Goal: Task Accomplishment & Management: Manage account settings

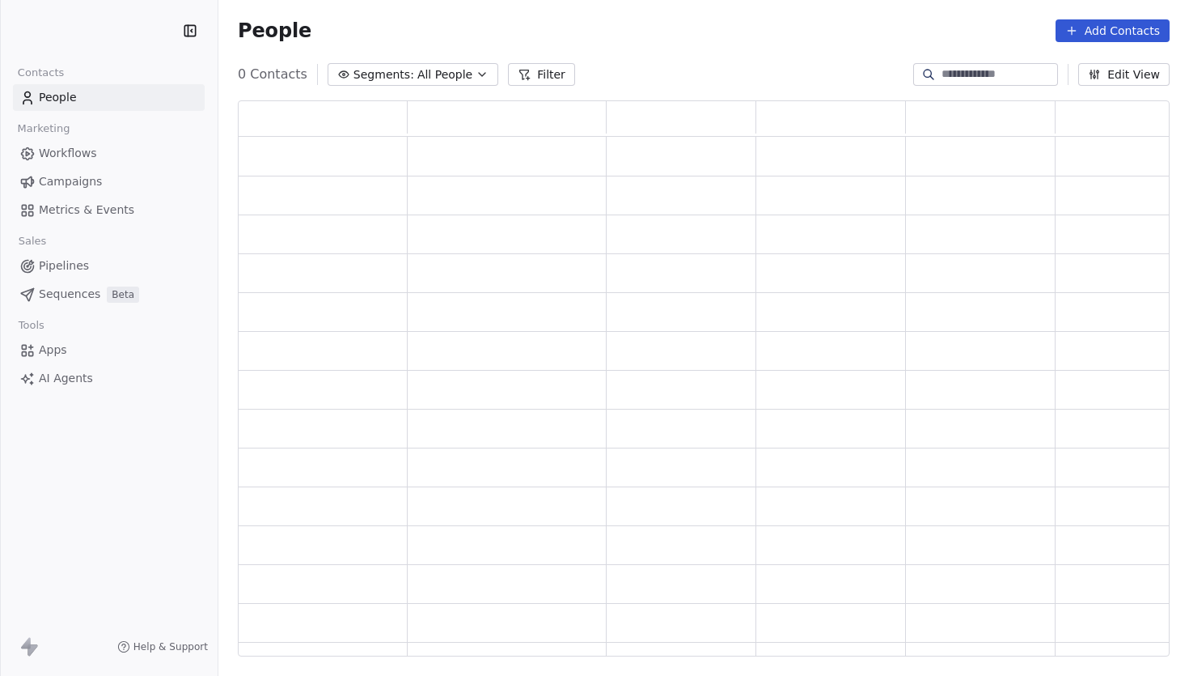
scroll to position [555, 932]
click at [112, 34] on html "Swipe One Contacts People Marketing Workflows Campaigns Metrics & Events Sales …" at bounding box center [594, 338] width 1189 height 676
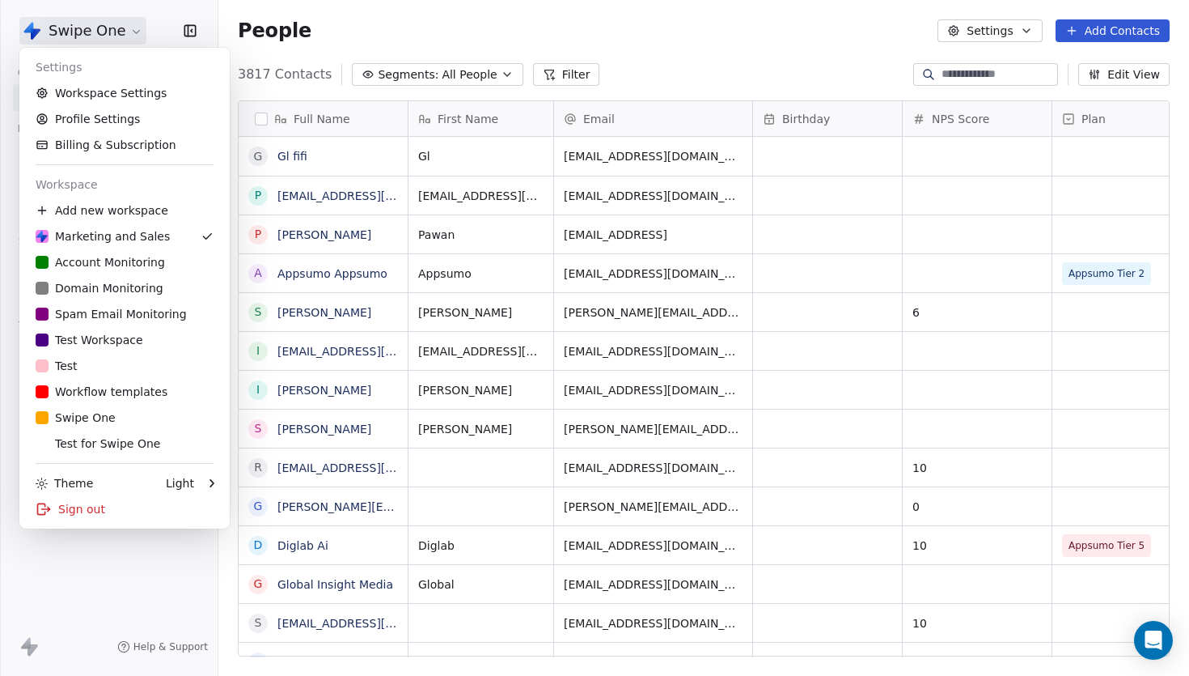
scroll to position [594, 971]
click at [125, 287] on div "D Domain Monitoring" at bounding box center [100, 288] width 128 height 16
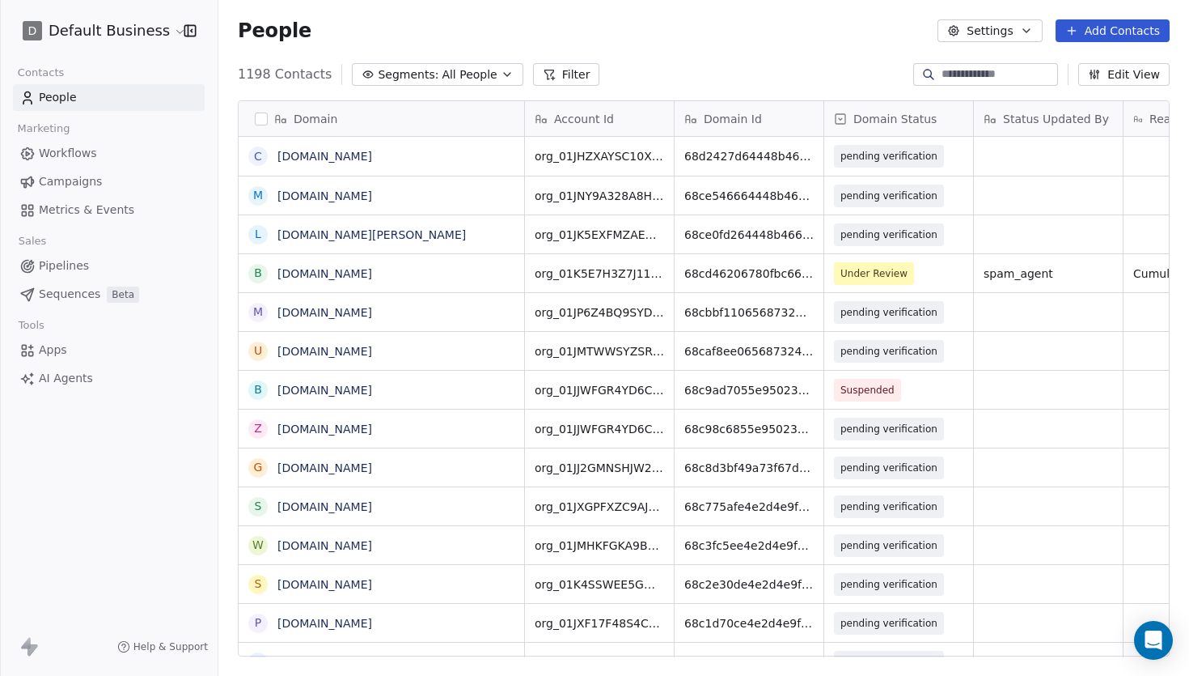
scroll to position [594, 971]
click at [916, 121] on span "Domain Status" at bounding box center [895, 119] width 83 height 16
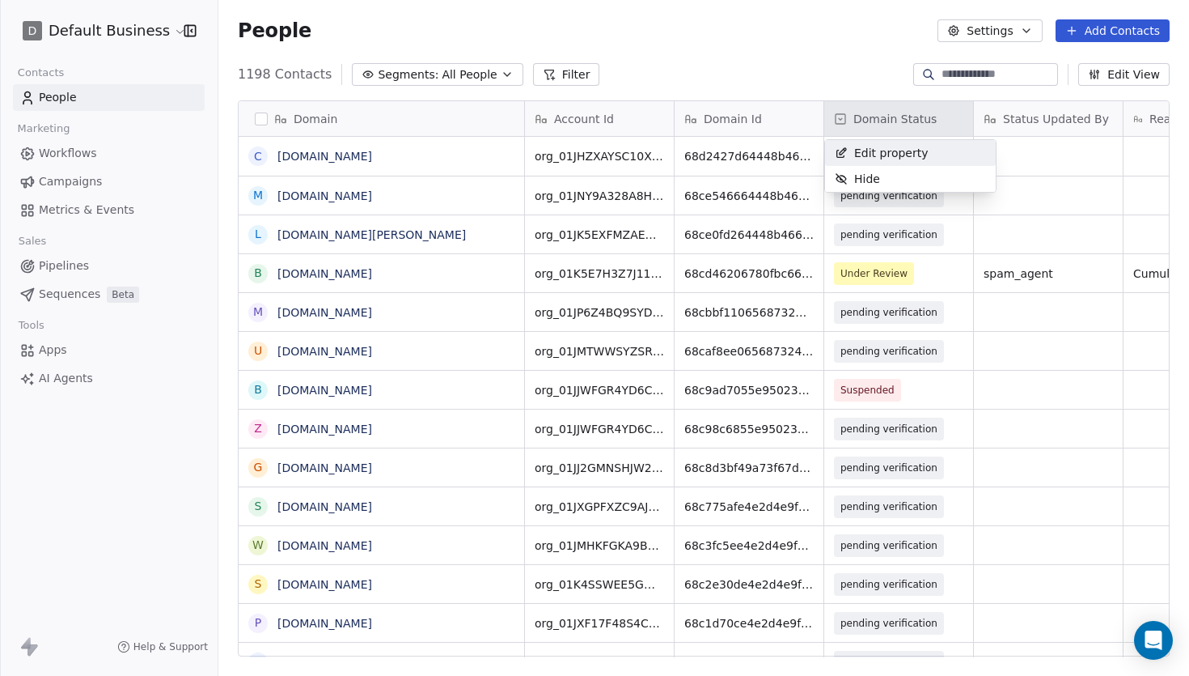
click at [862, 66] on html "D Default Business Contacts People Marketing Workflows Campaigns Metrics & Even…" at bounding box center [594, 338] width 1189 height 676
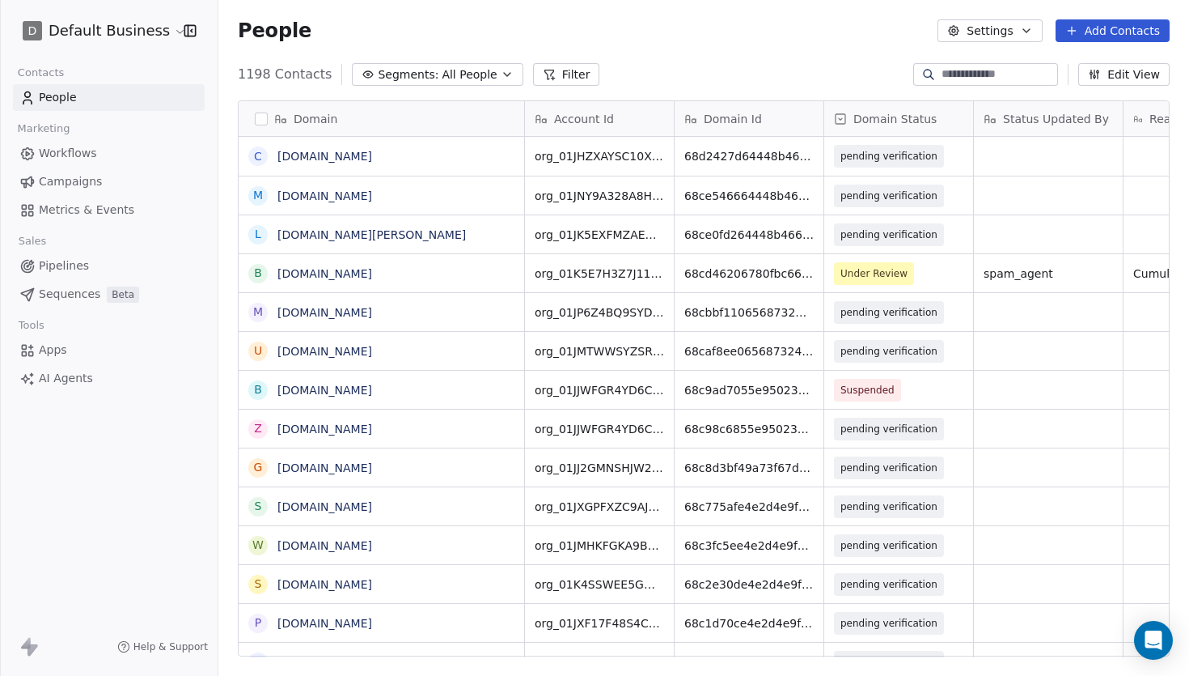
click at [566, 78] on button "Filter" at bounding box center [566, 74] width 67 height 23
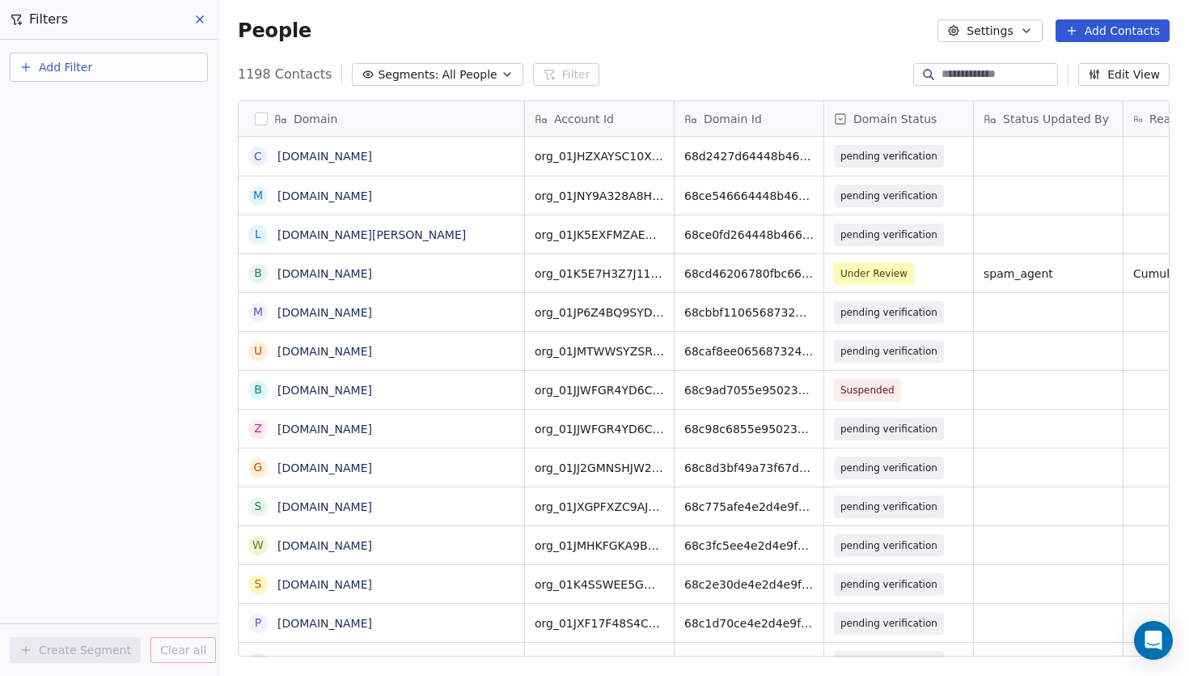
click at [55, 79] on button "Add Filter" at bounding box center [109, 67] width 198 height 29
click at [97, 106] on span "Contact properties" at bounding box center [79, 105] width 105 height 17
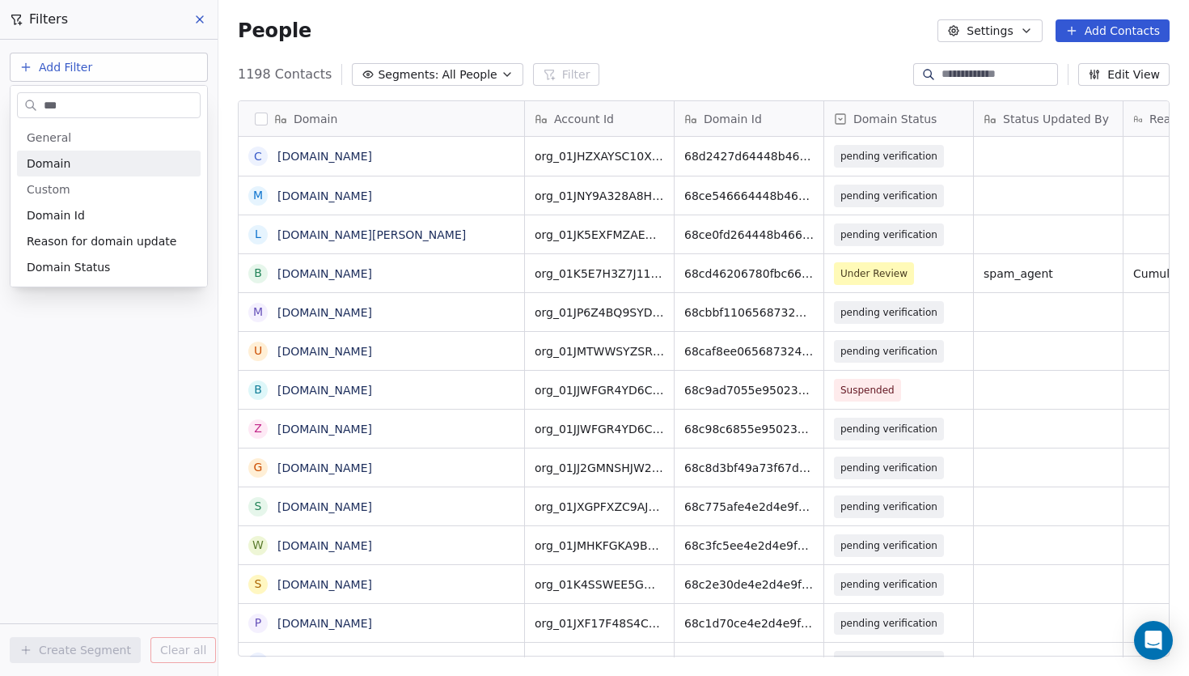
type input "****"
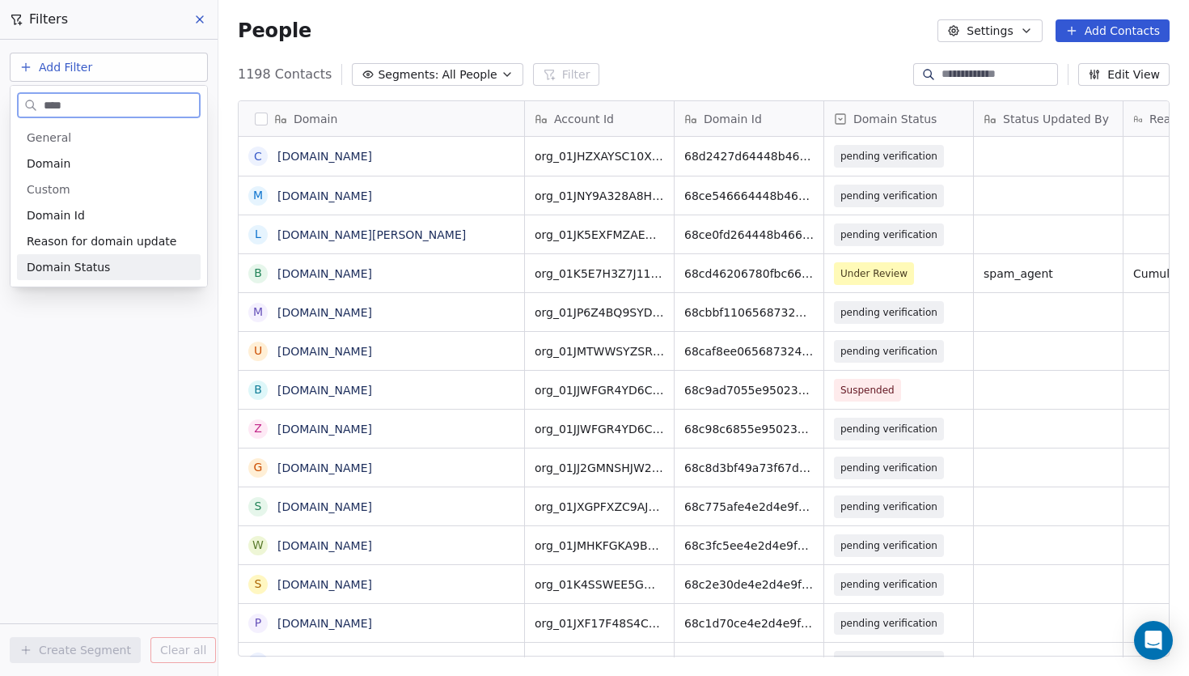
click at [80, 266] on span "Domain Status" at bounding box center [68, 267] width 83 height 16
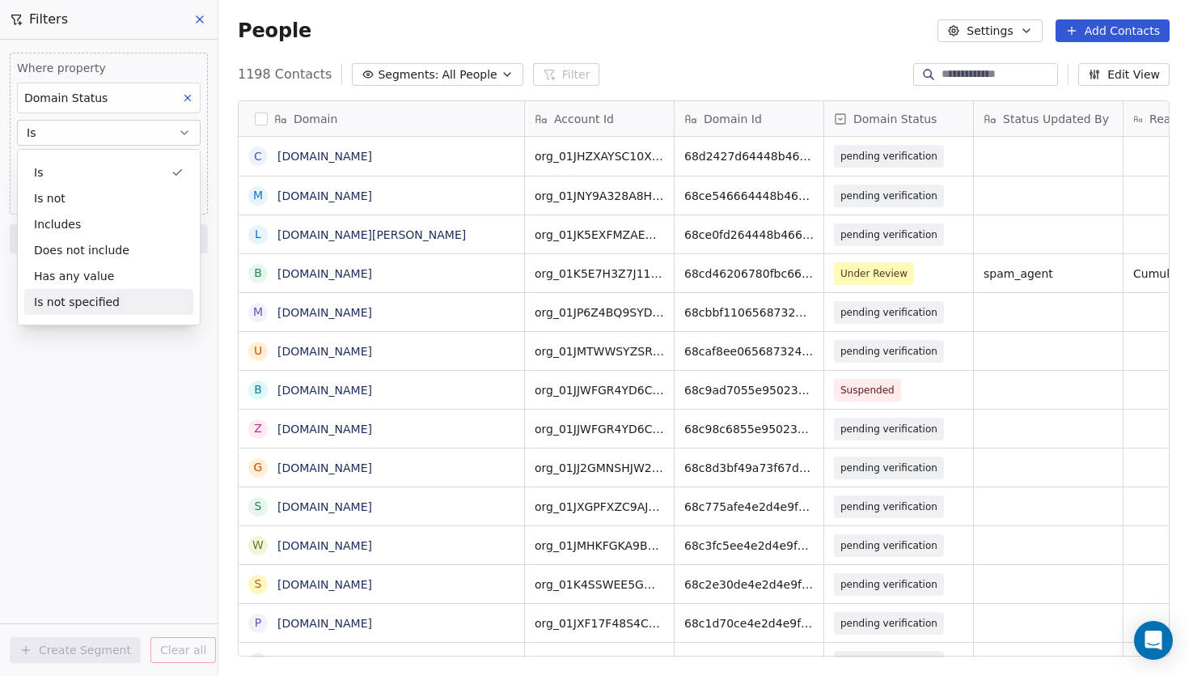
click at [80, 354] on div "Where property Domain Status Is Select Domain Status Add filter to this group A…" at bounding box center [109, 358] width 218 height 636
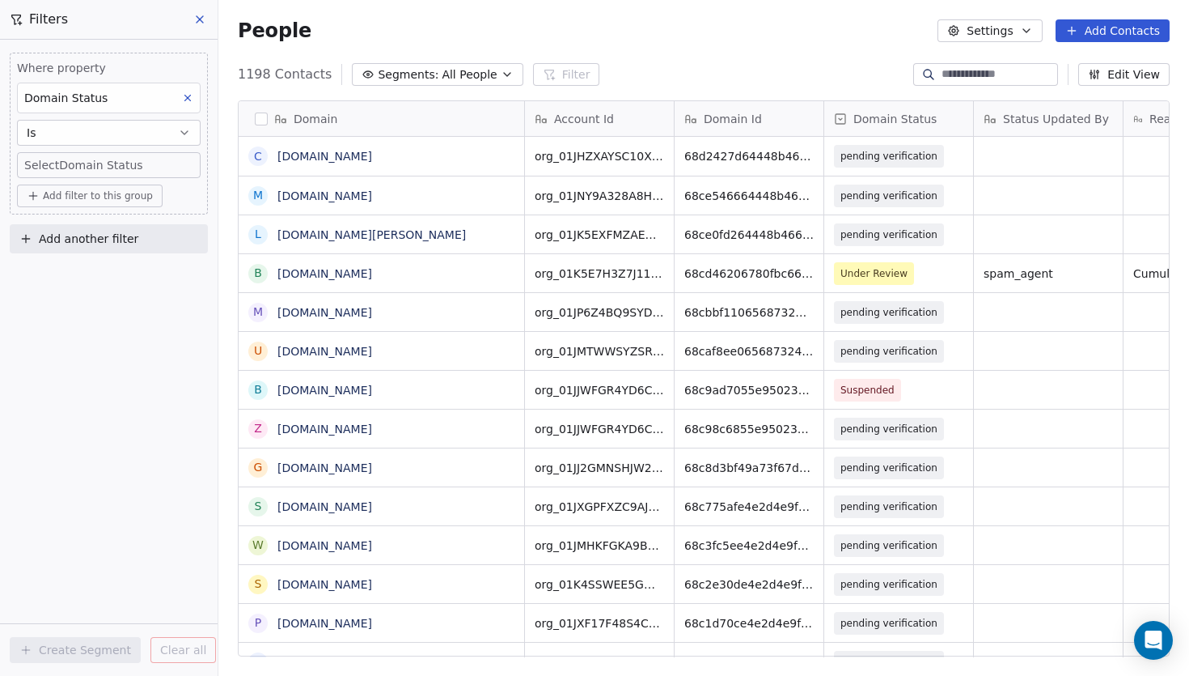
click at [103, 162] on body "D Default Business Contacts People Marketing Workflows Campaigns Metrics & Even…" at bounding box center [594, 338] width 1189 height 676
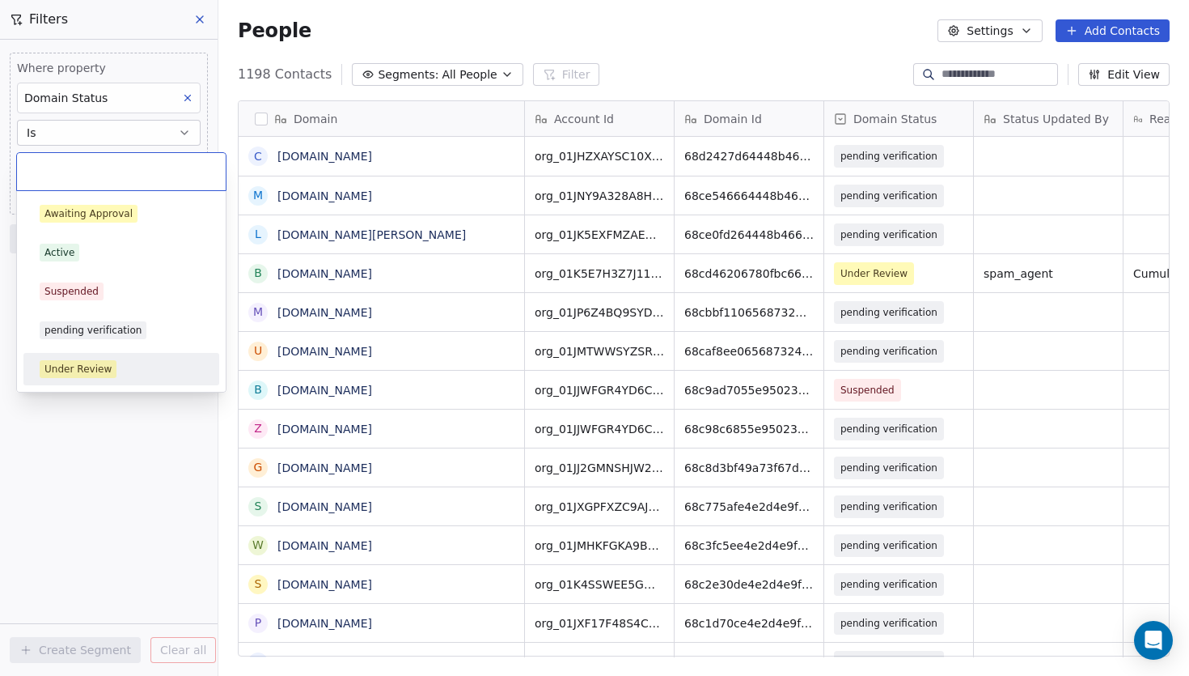
click at [116, 367] on div "Under Review" at bounding box center [121, 369] width 163 height 18
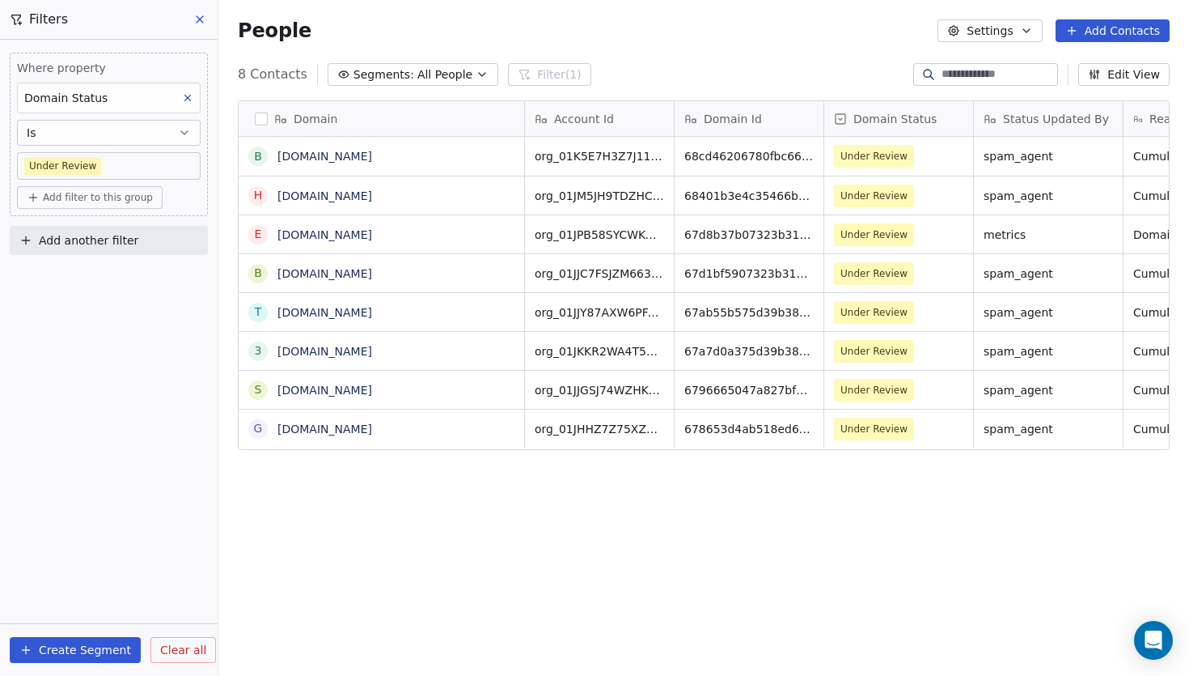
click at [56, 641] on button "Create Segment" at bounding box center [75, 650] width 131 height 26
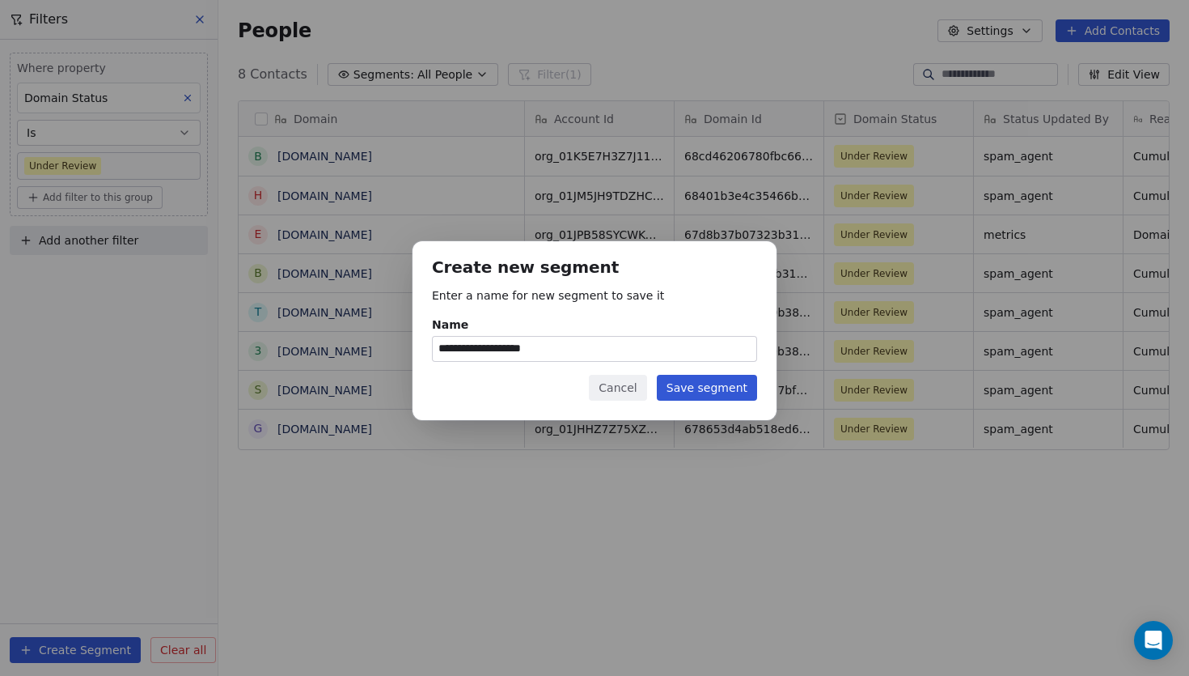
type input "**********"
click at [707, 392] on button "Save segment" at bounding box center [707, 388] width 100 height 26
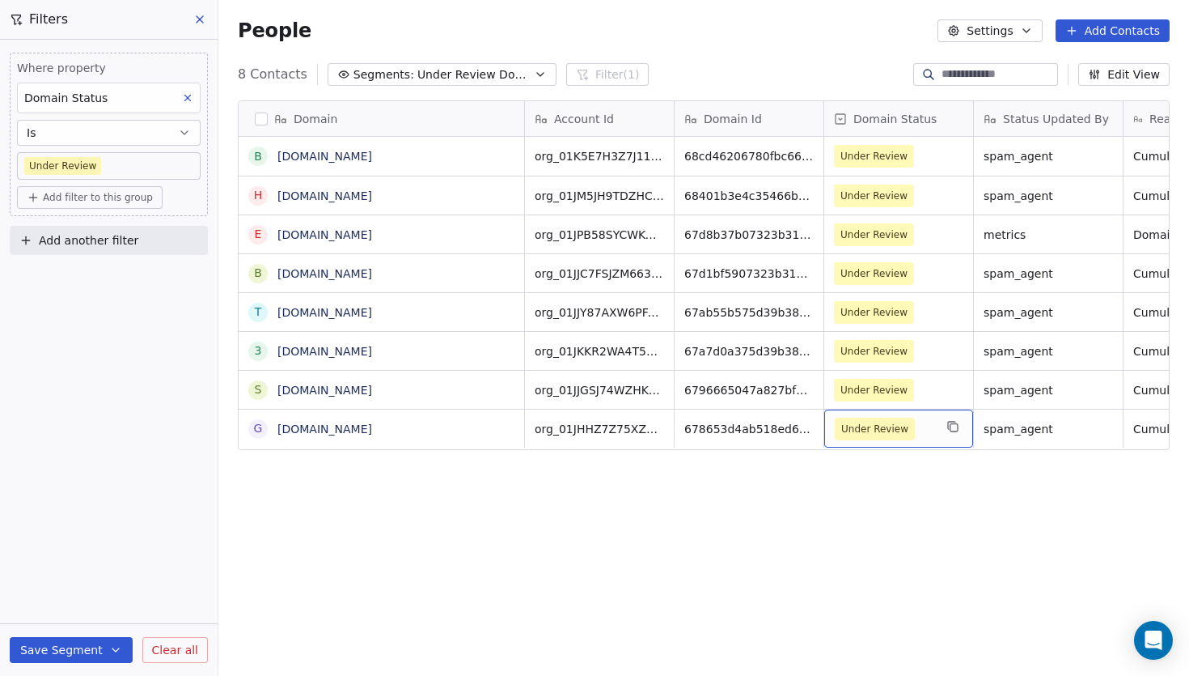
click at [924, 433] on span "Under Review" at bounding box center [884, 428] width 99 height 23
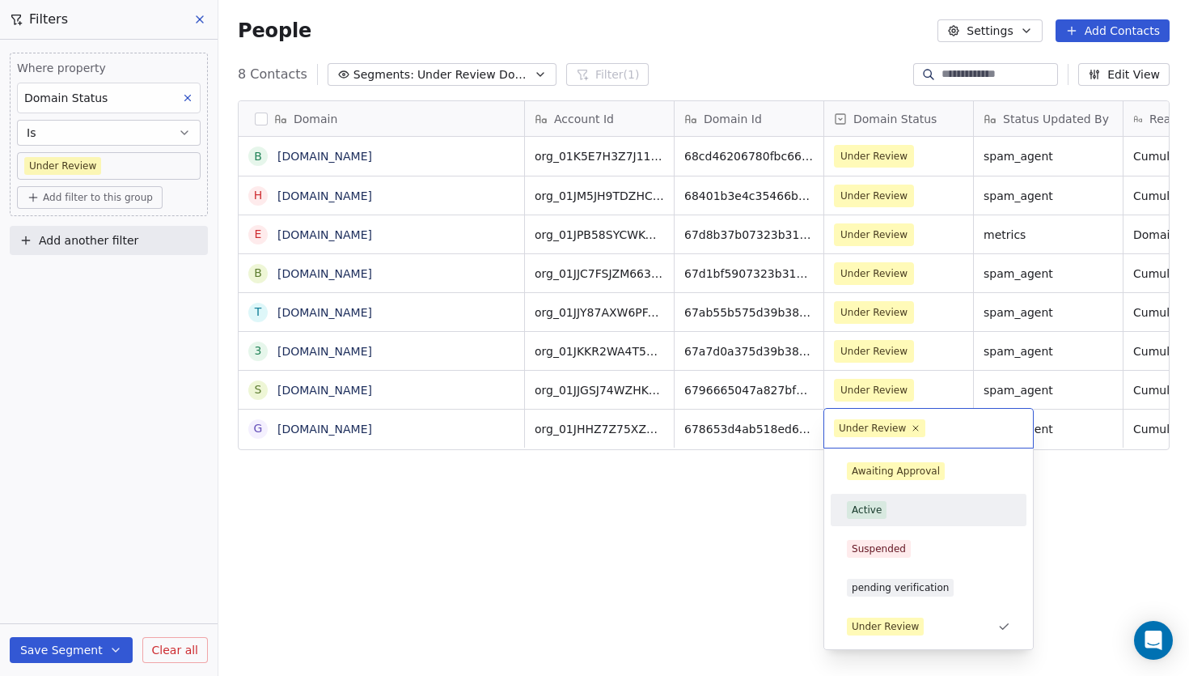
click at [906, 516] on div "Active" at bounding box center [928, 510] width 163 height 18
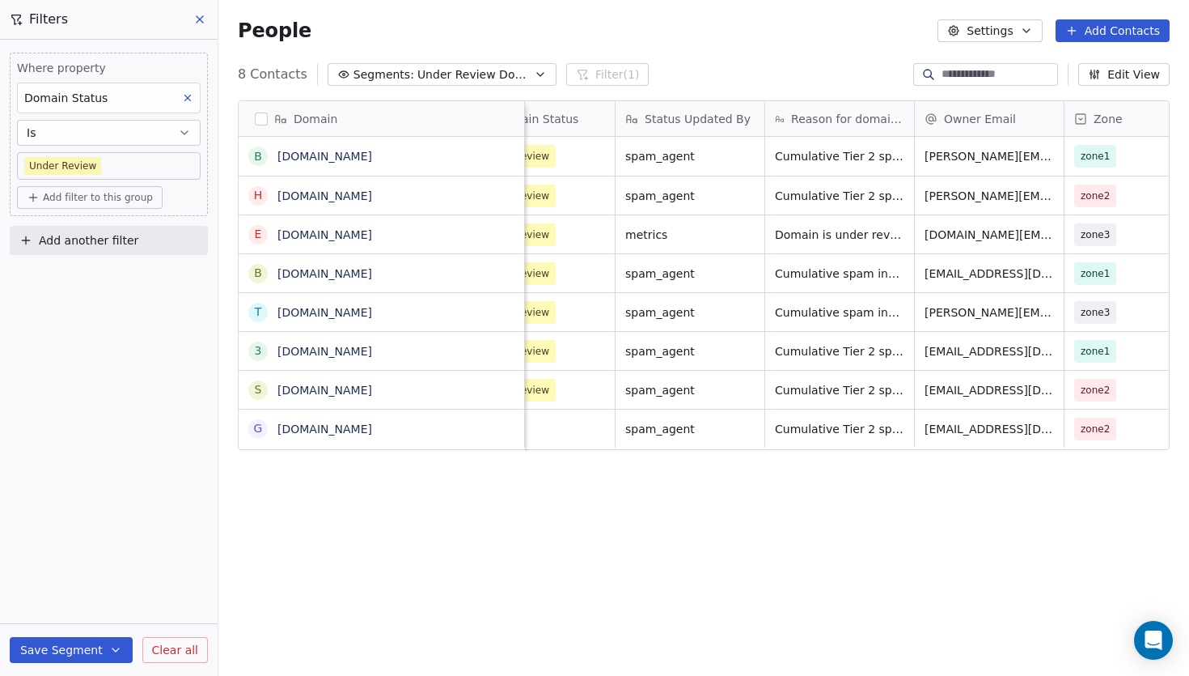
scroll to position [0, 392]
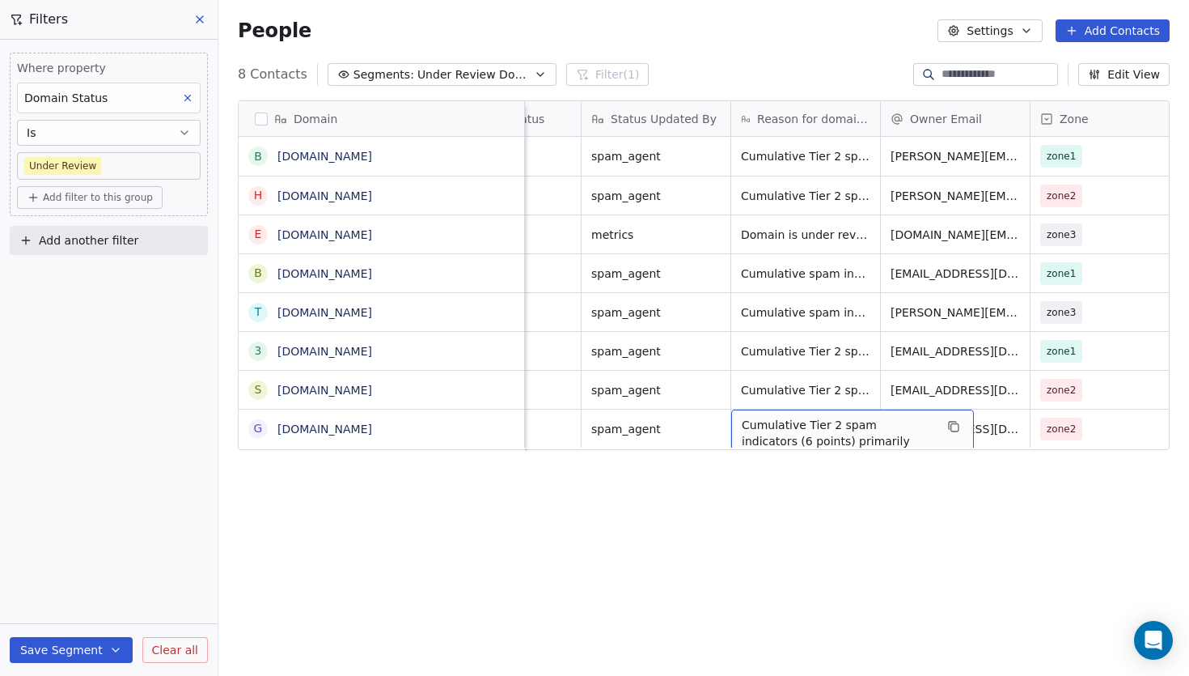
click at [811, 433] on span "Cumulative Tier 2 spam indicators (6 points) primarily due to moderate reputati…" at bounding box center [838, 481] width 193 height 129
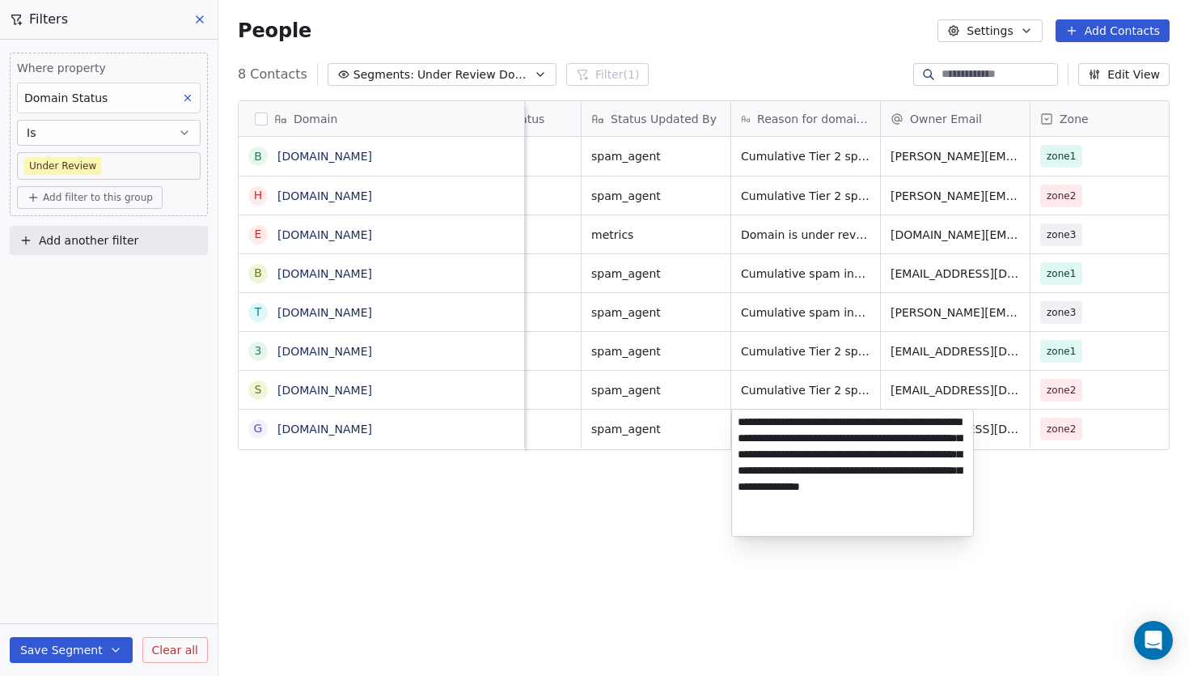
click at [811, 433] on textarea "**********" at bounding box center [852, 472] width 241 height 126
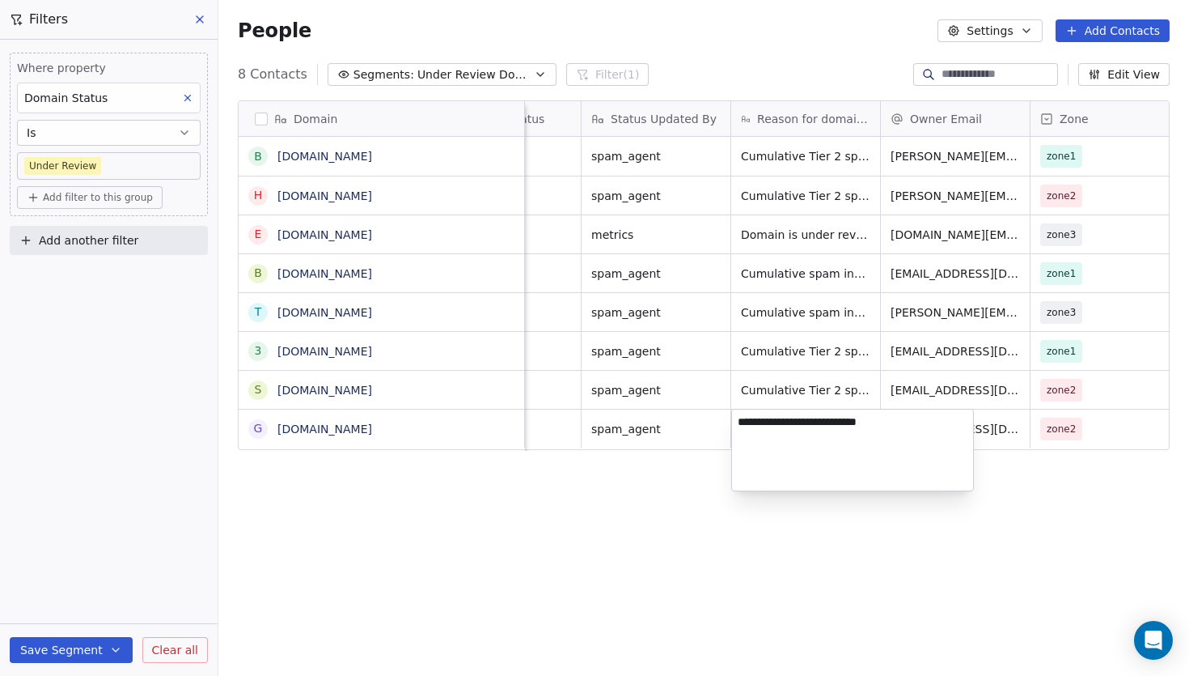
type textarea "**********"
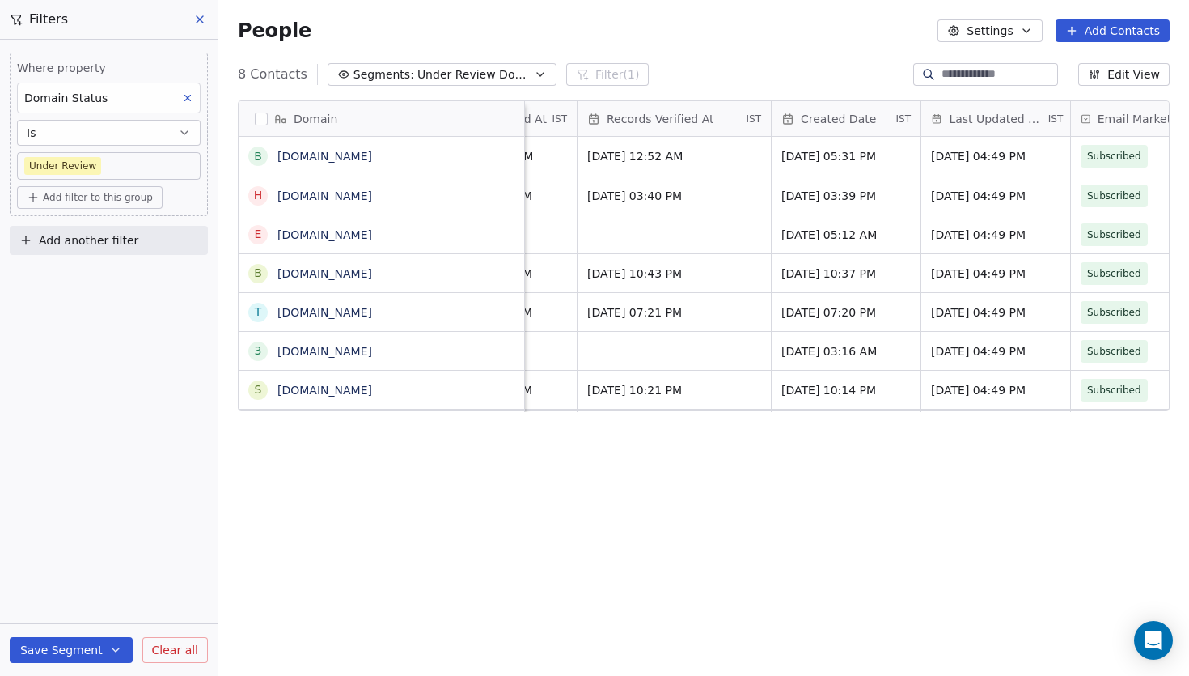
scroll to position [0, 1050]
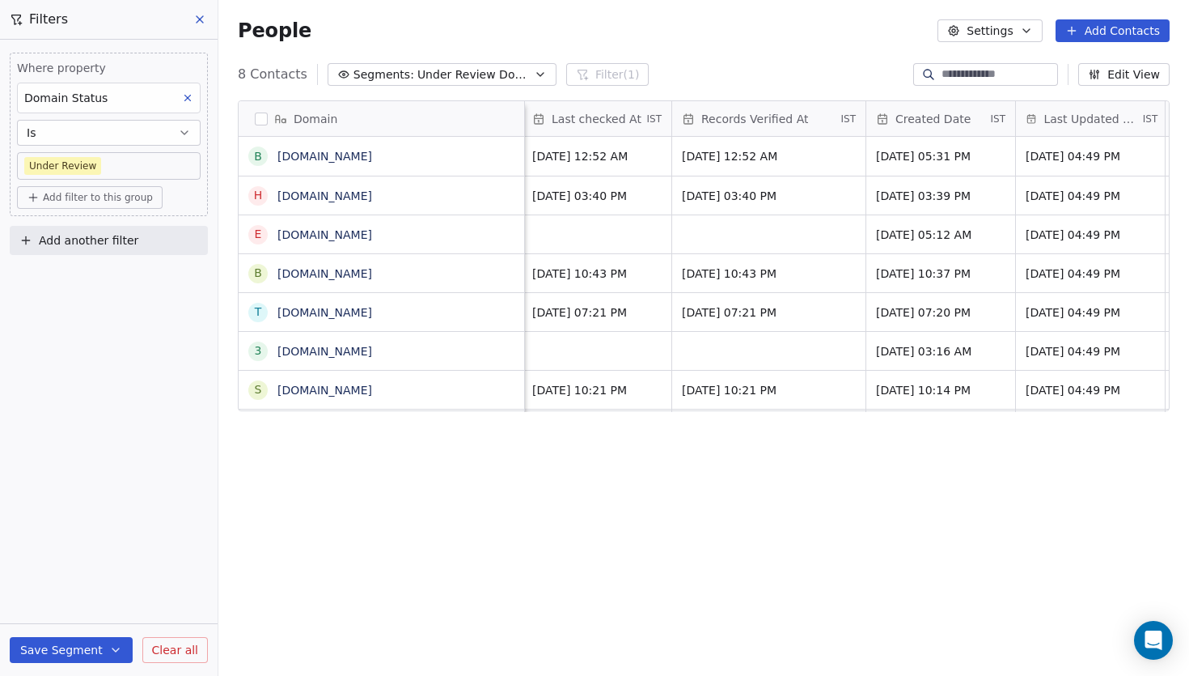
click at [203, 22] on icon at bounding box center [199, 19] width 13 height 13
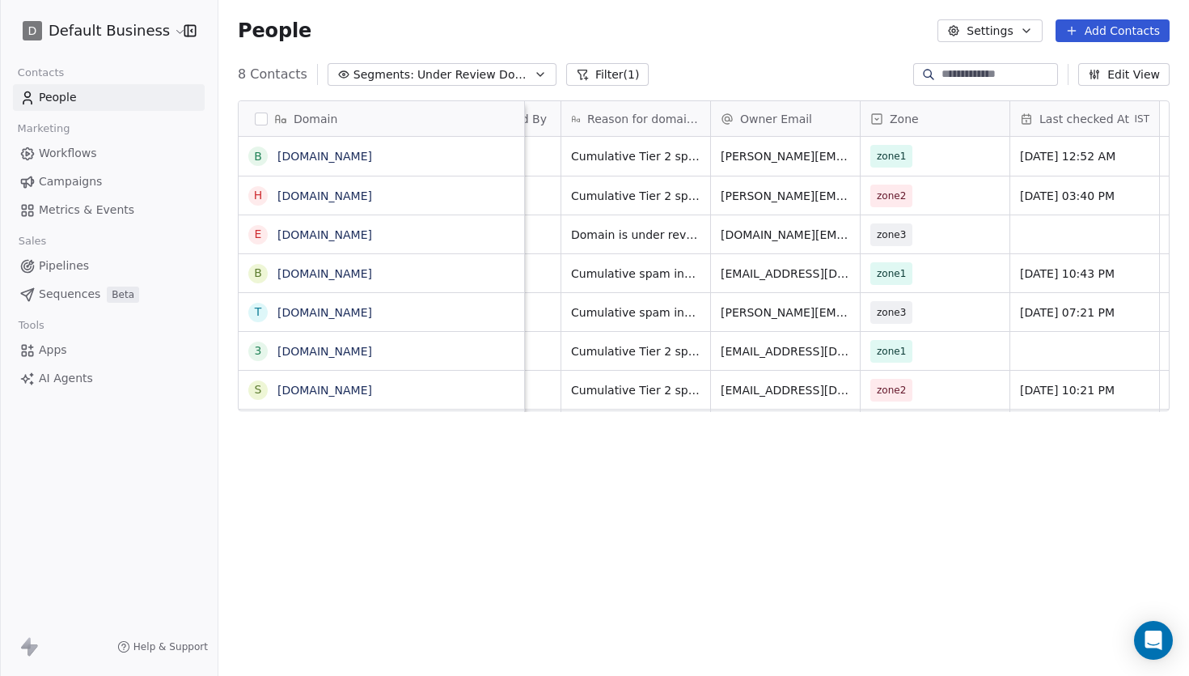
scroll to position [0, 0]
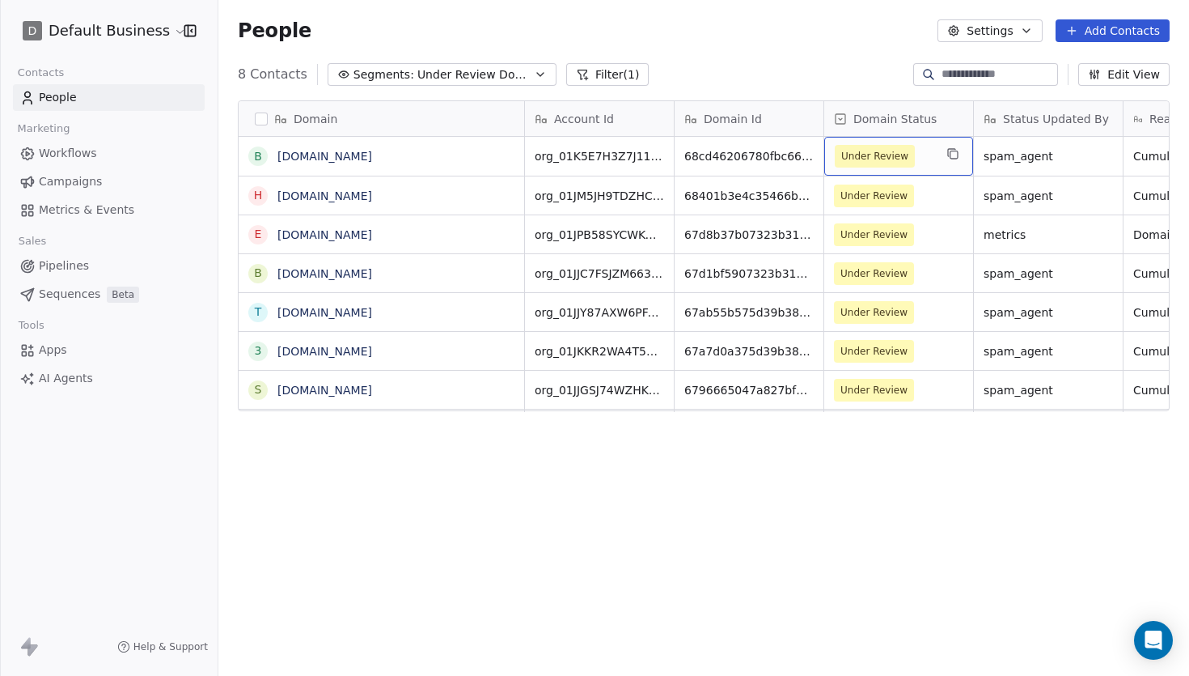
click at [918, 164] on span "Under Review" at bounding box center [884, 156] width 99 height 23
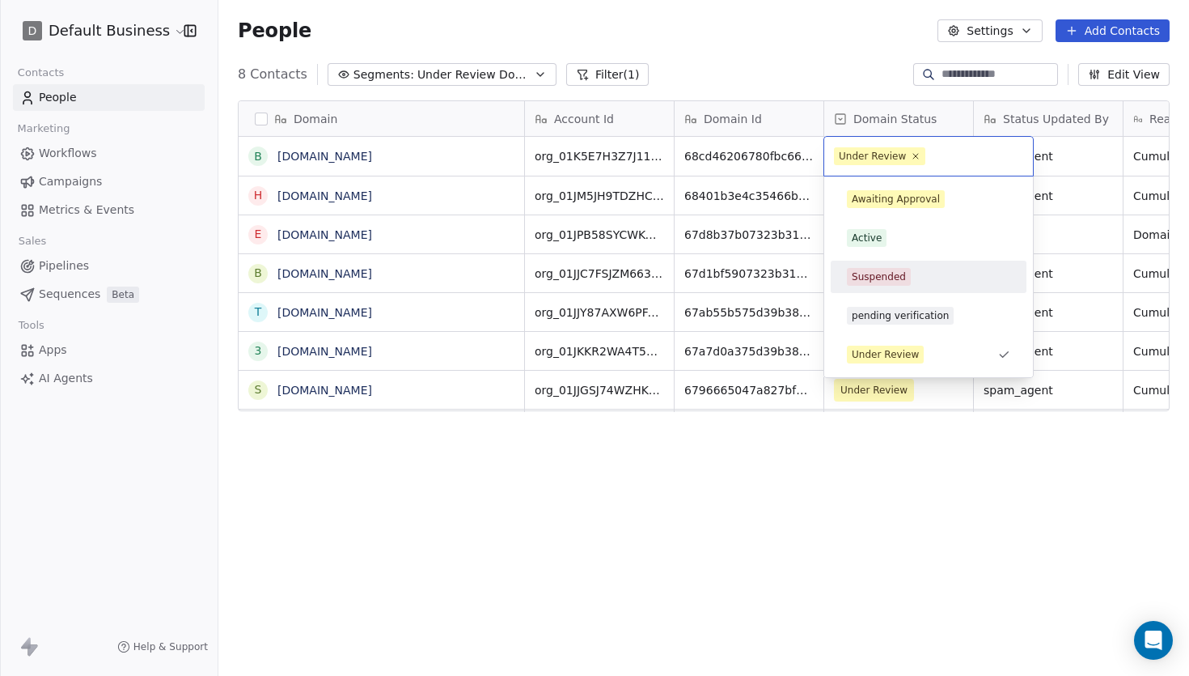
click at [937, 286] on div "Suspended" at bounding box center [928, 277] width 183 height 26
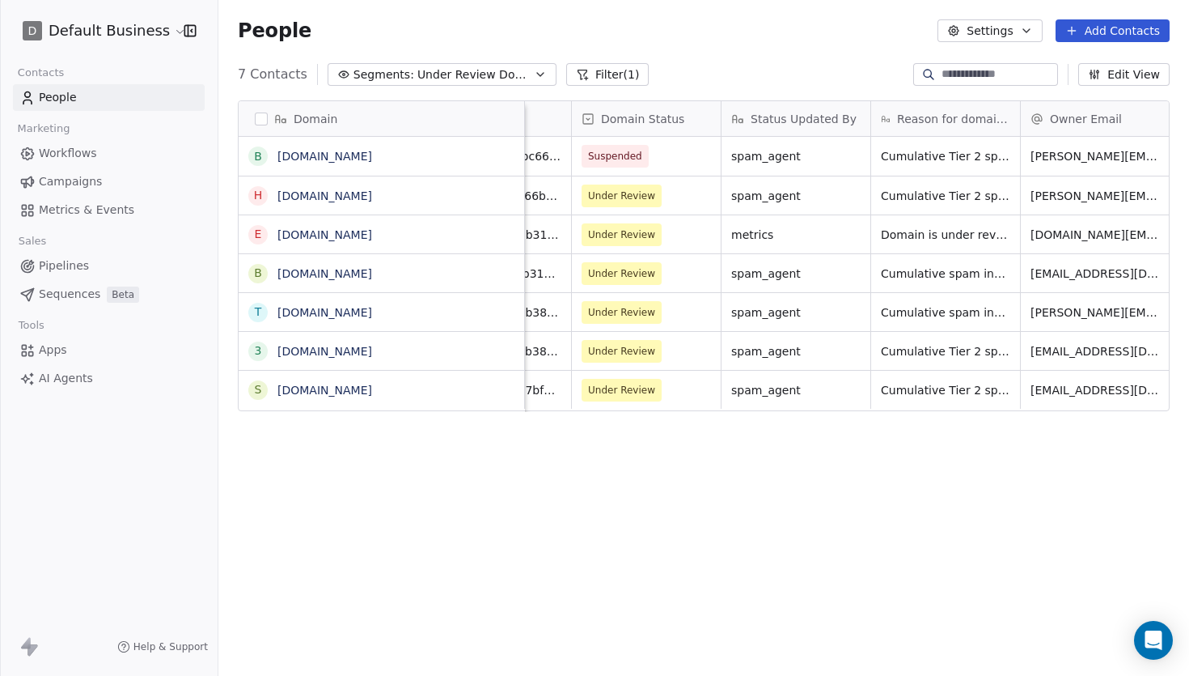
scroll to position [0, 352]
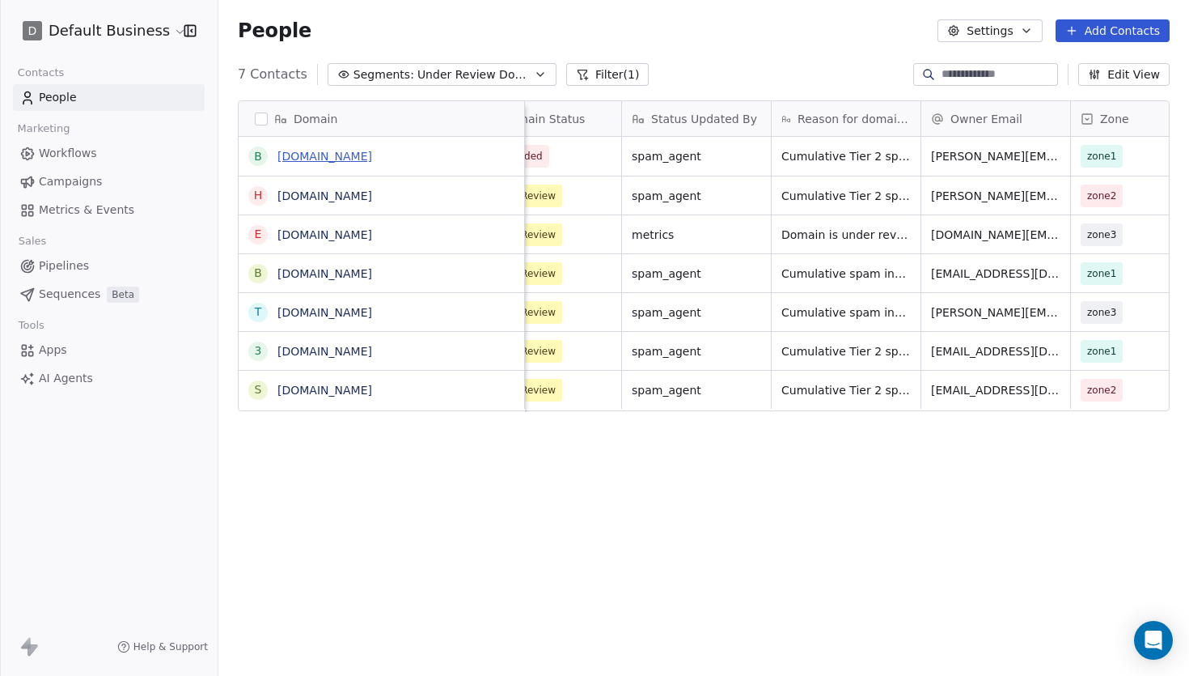
click at [319, 150] on link "[DOMAIN_NAME]" at bounding box center [325, 156] width 95 height 13
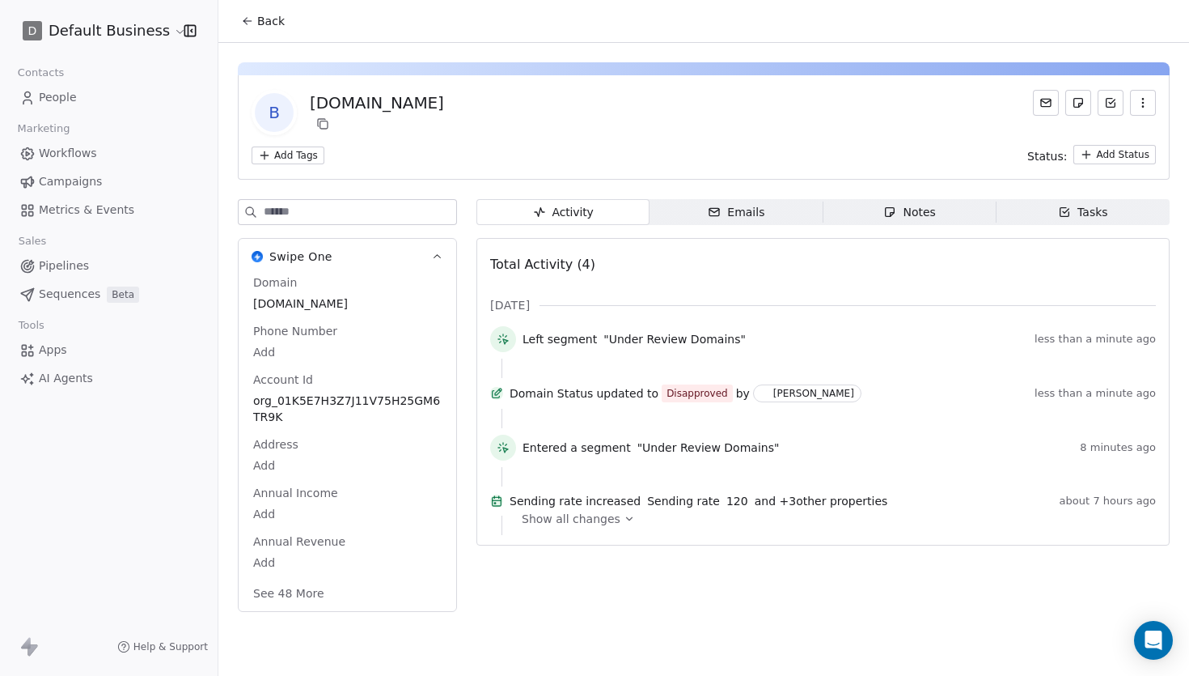
click at [909, 218] on div "Notes" at bounding box center [910, 212] width 52 height 17
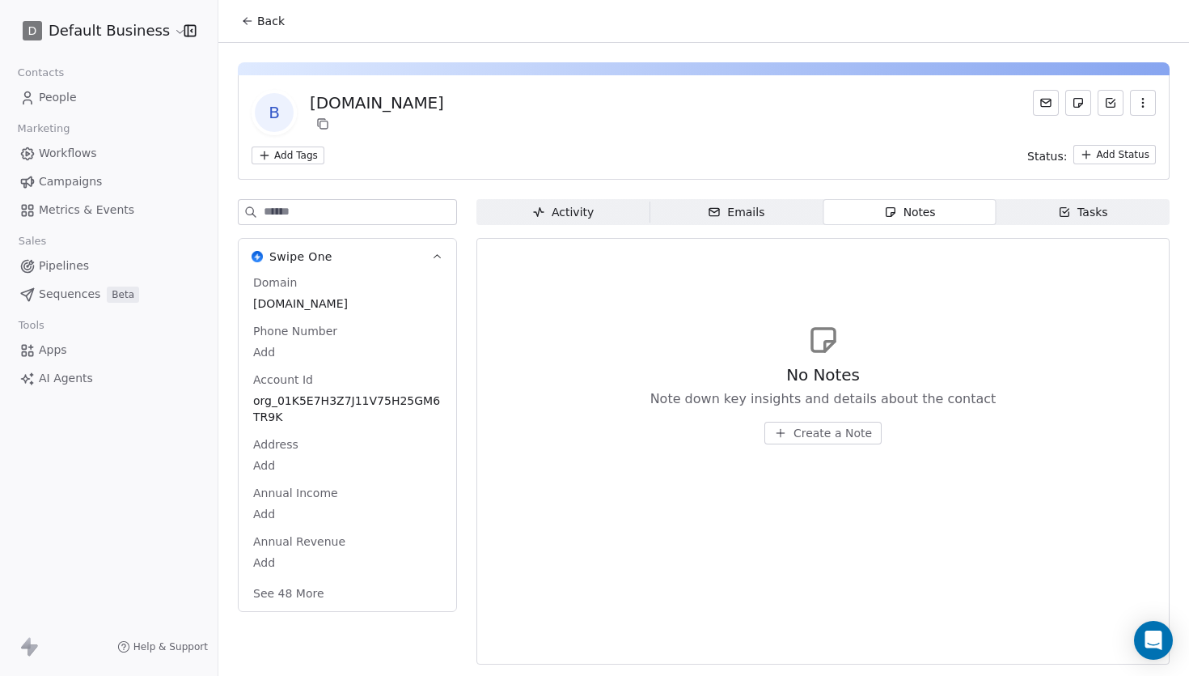
click at [799, 425] on span "Create a Note" at bounding box center [833, 433] width 78 height 16
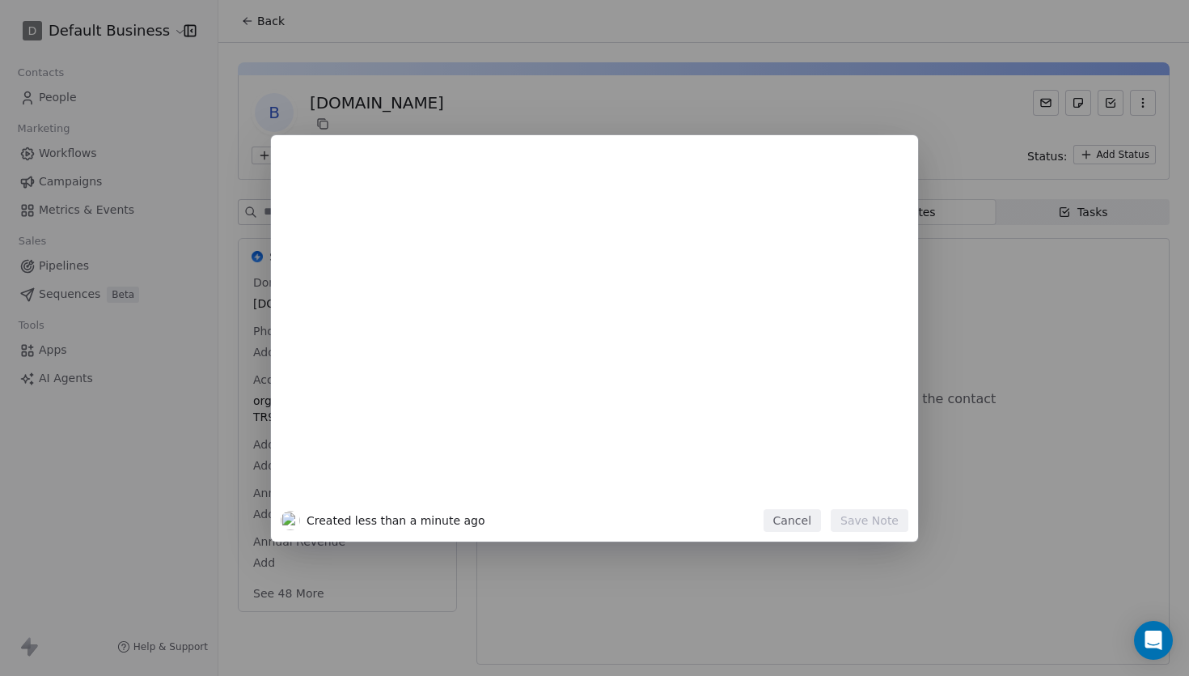
click at [578, 354] on div at bounding box center [618, 331] width 553 height 345
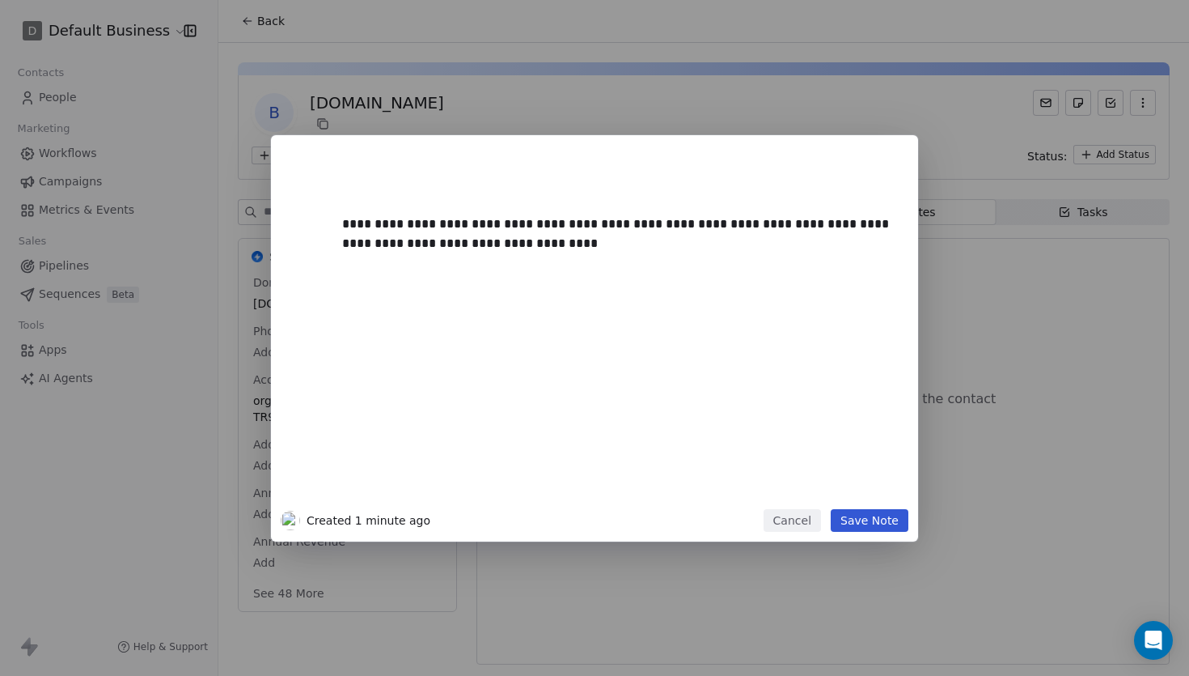
click at [866, 511] on button "Save Note" at bounding box center [870, 520] width 78 height 23
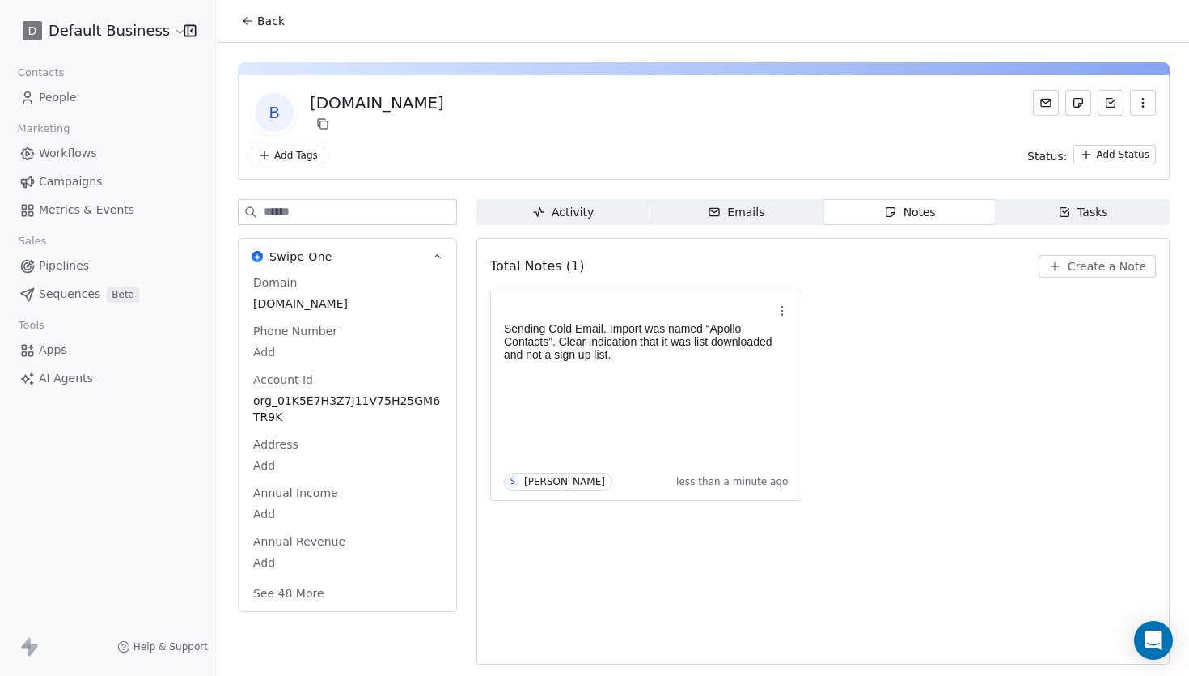
click at [255, 4] on div "Back" at bounding box center [703, 21] width 971 height 42
click at [68, 97] on span "People" at bounding box center [58, 97] width 38 height 17
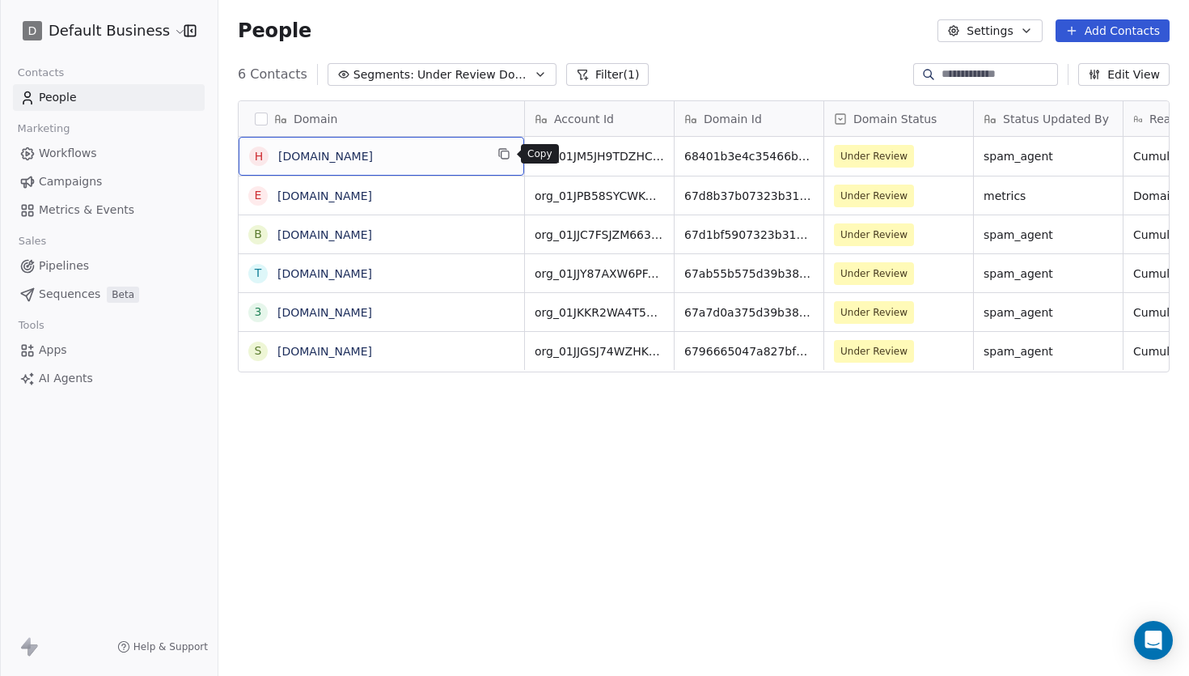
click at [509, 155] on icon "grid" at bounding box center [505, 154] width 7 height 7
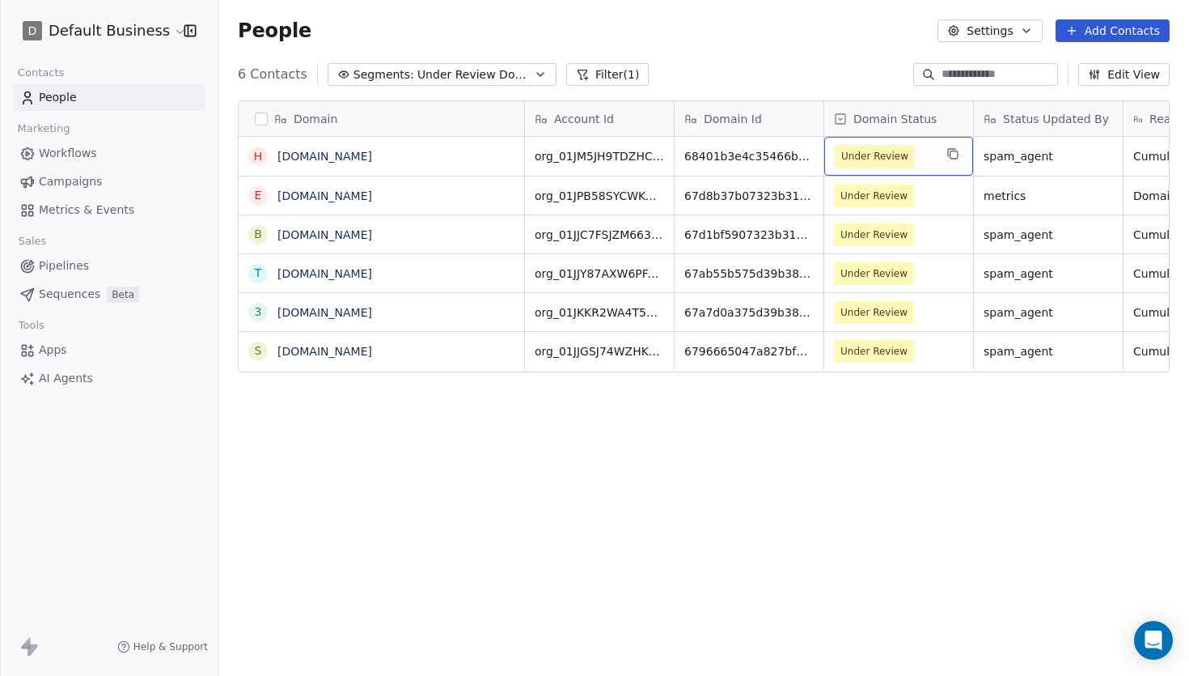
click at [926, 159] on span "Under Review" at bounding box center [884, 156] width 99 height 23
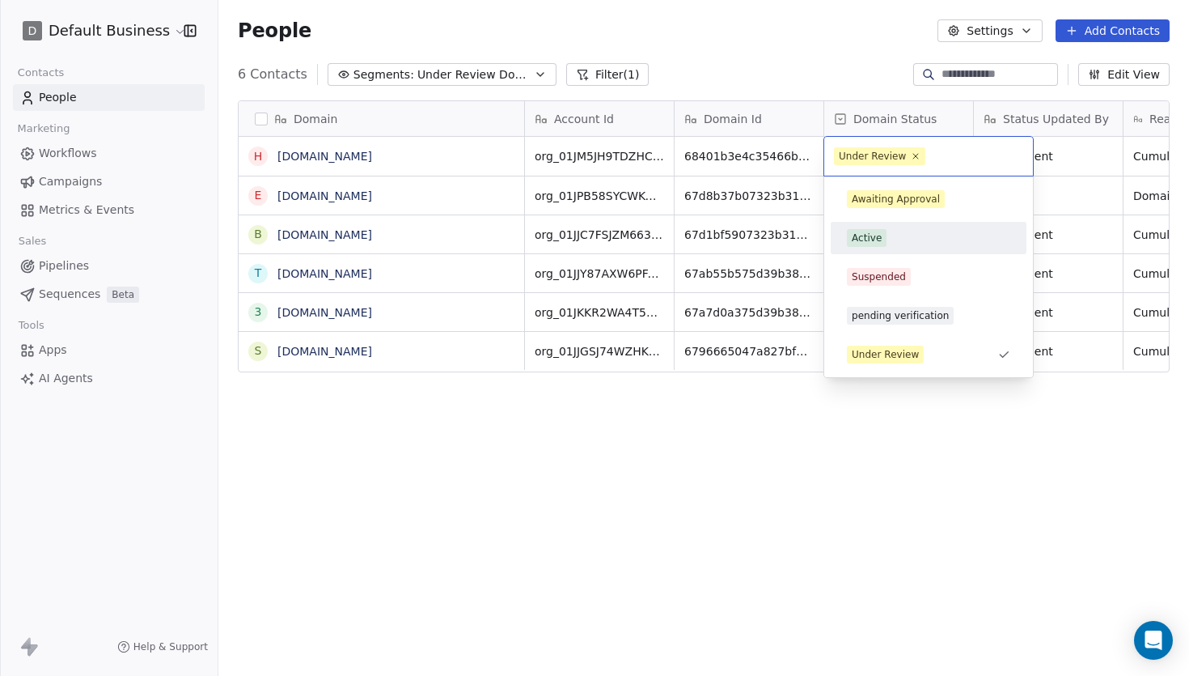
click at [907, 235] on div "Active" at bounding box center [928, 238] width 163 height 18
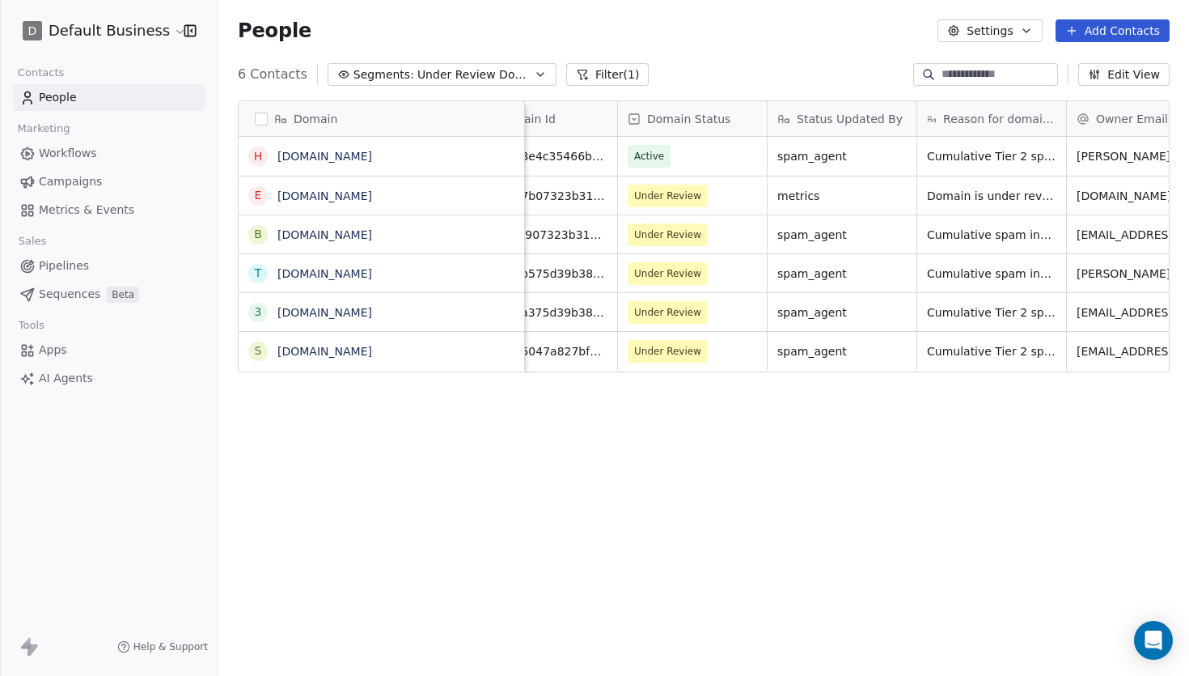
scroll to position [0, 223]
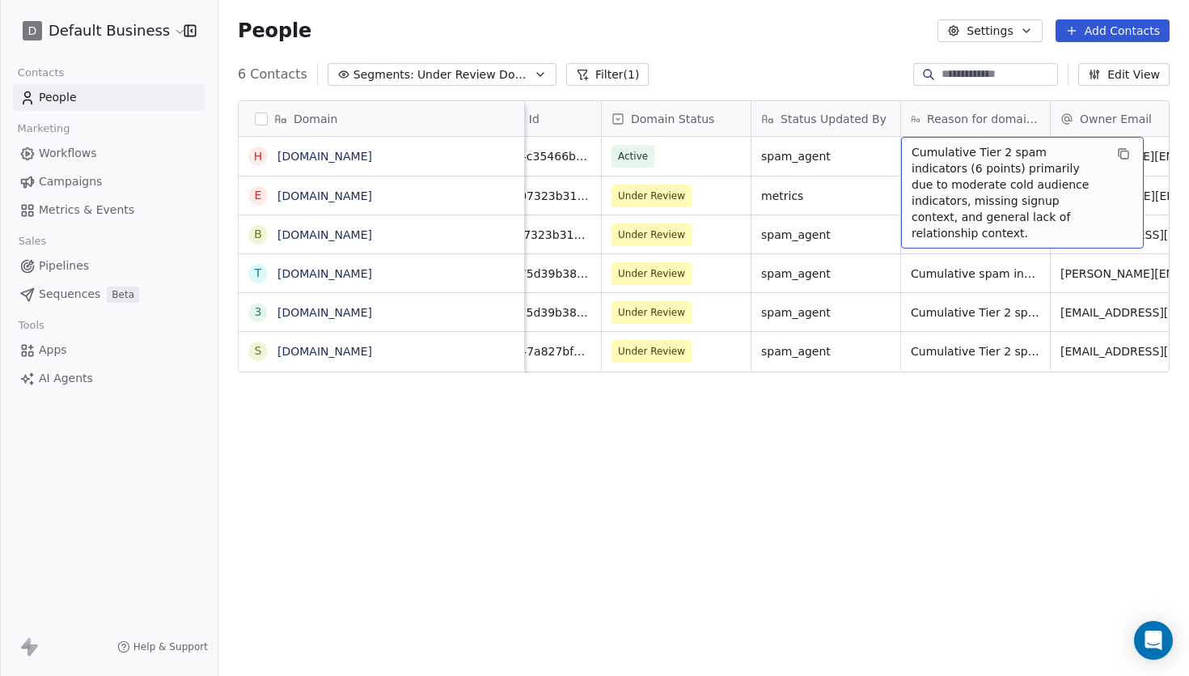
click at [994, 172] on span "Cumulative Tier 2 spam indicators (6 points) primarily due to moderate cold aud…" at bounding box center [1008, 192] width 193 height 97
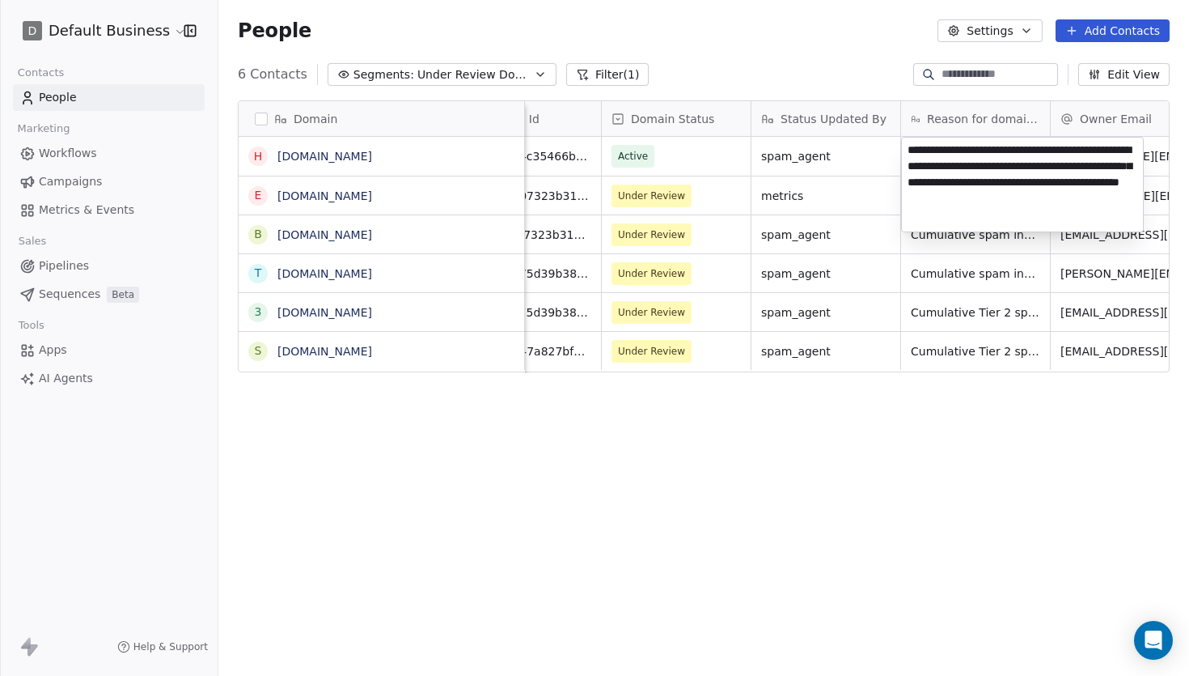
click at [994, 172] on textarea "**********" at bounding box center [1022, 185] width 241 height 94
type textarea "**********"
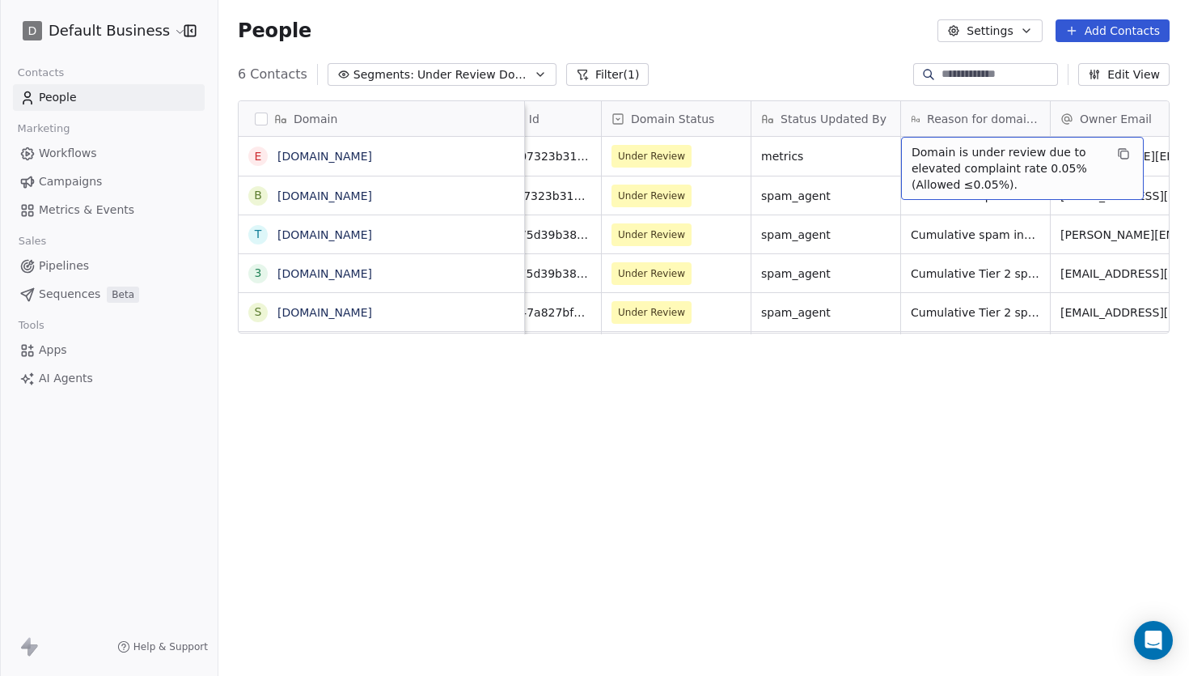
click at [663, 345] on div "Domain e [DOMAIN_NAME] b [DOMAIN_NAME] t [DOMAIN_NAME] 3 [DOMAIN_NAME] s [DOMAI…" at bounding box center [703, 384] width 971 height 595
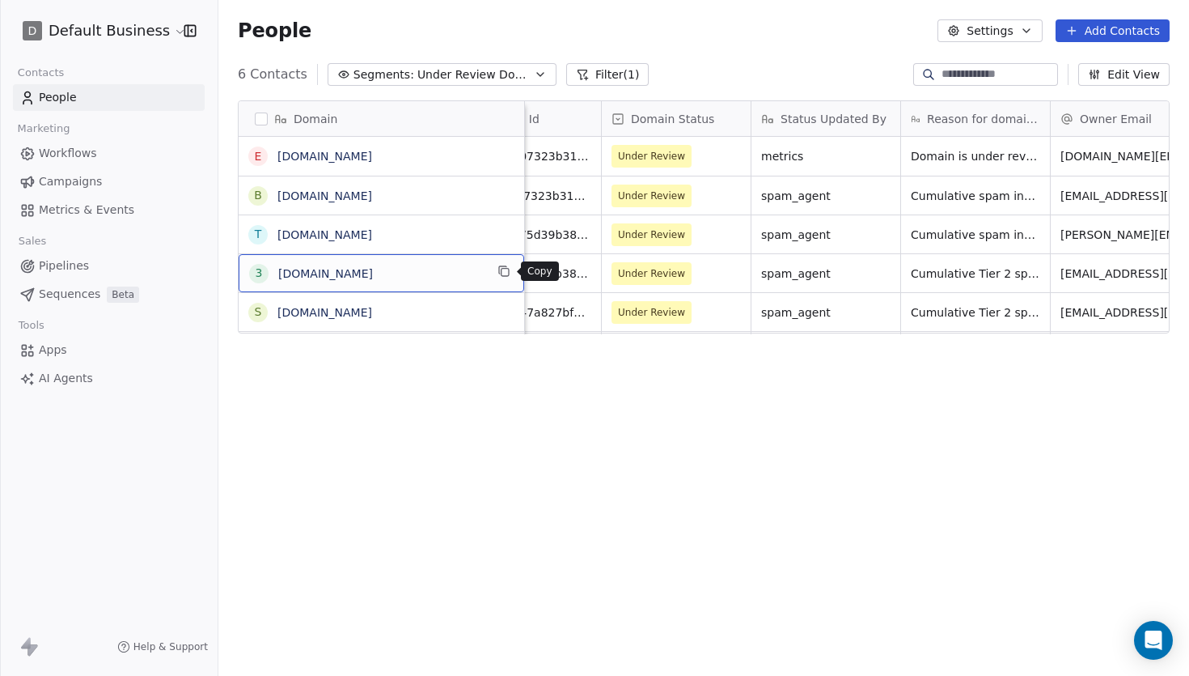
click at [505, 276] on icon "grid" at bounding box center [504, 271] width 13 height 13
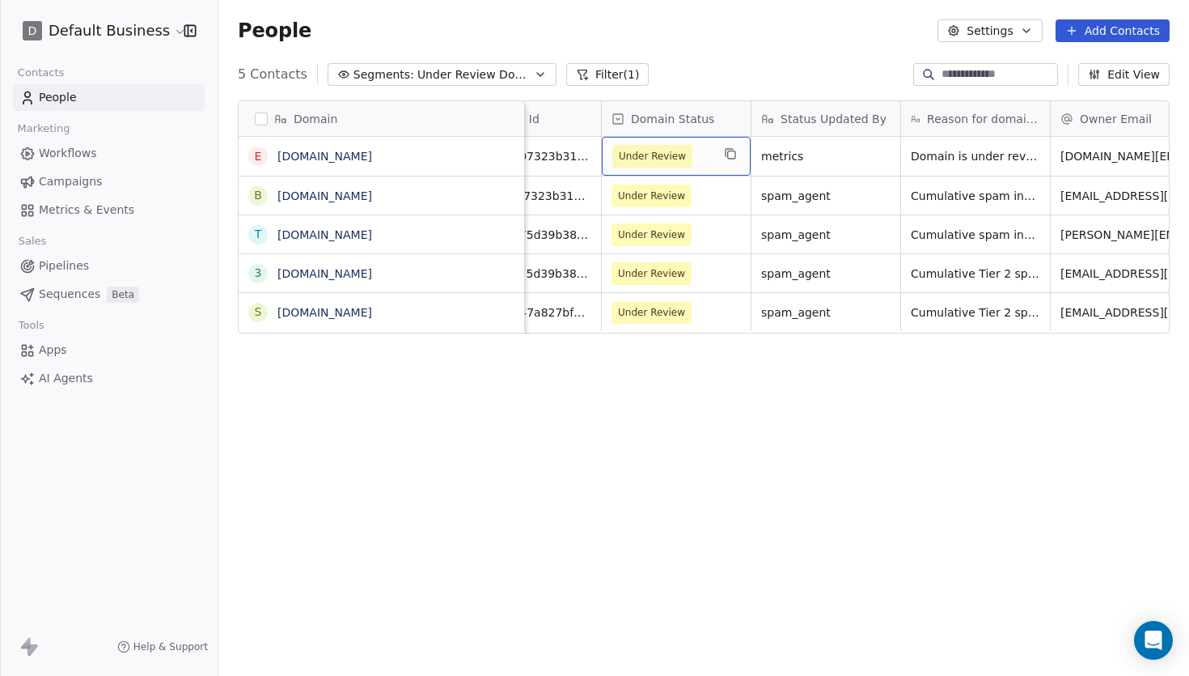
click at [698, 163] on span "Under Review" at bounding box center [661, 156] width 99 height 23
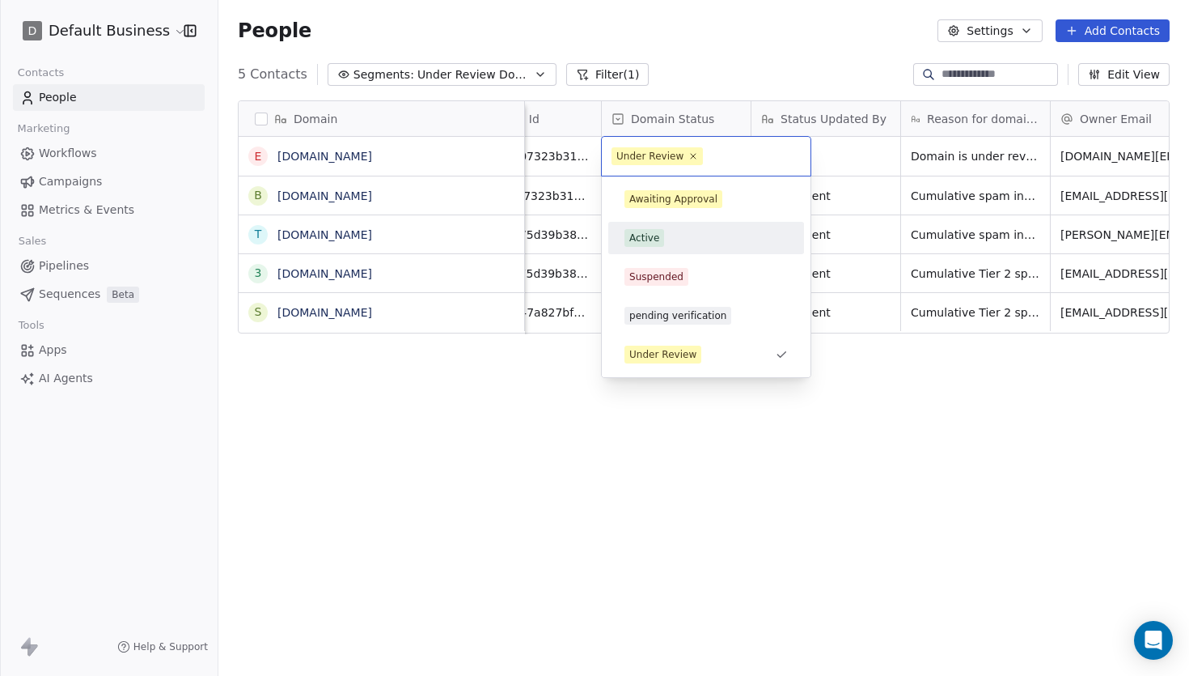
click at [702, 235] on div "Active" at bounding box center [706, 238] width 163 height 18
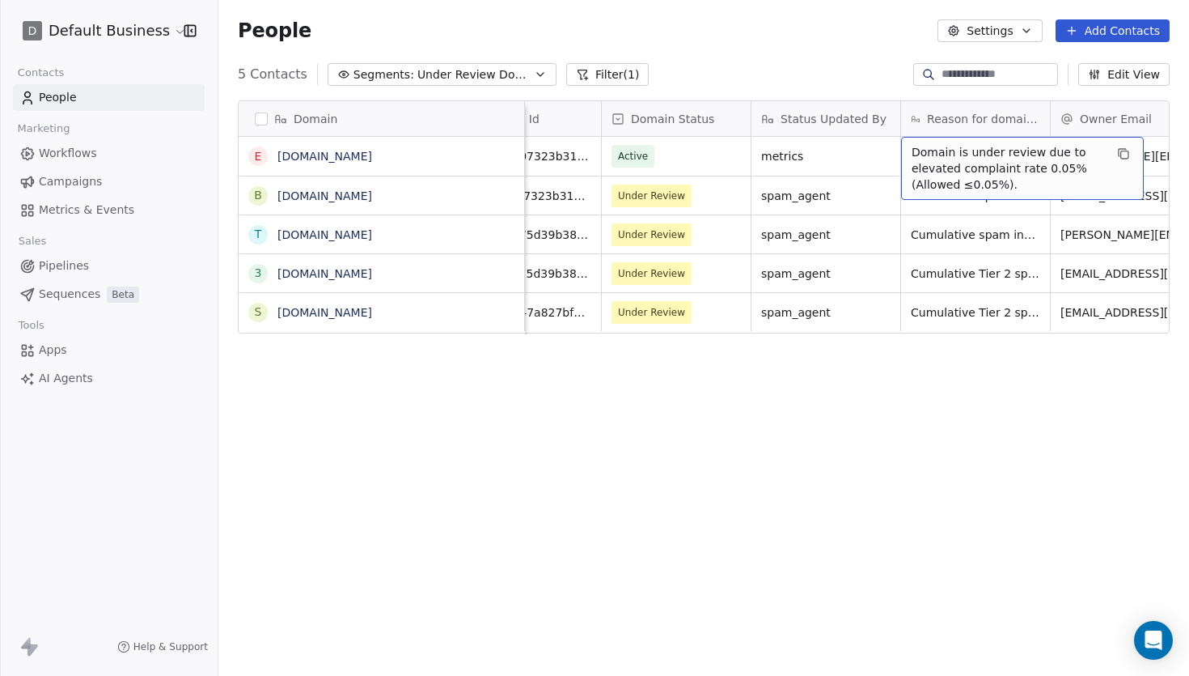
click at [930, 167] on span "Domain is under review due to elevated complaint rate 0.05% (Allowed ≤0.05%)." at bounding box center [1008, 168] width 193 height 49
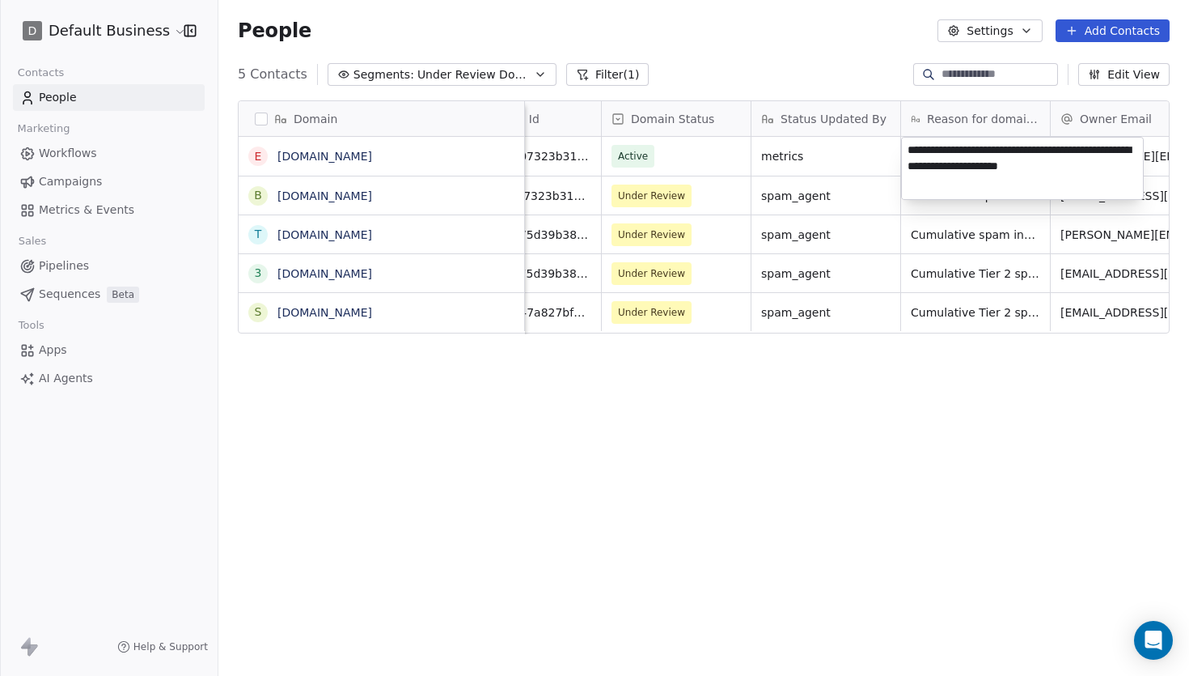
click at [930, 167] on textarea "**********" at bounding box center [1022, 168] width 241 height 61
click at [942, 407] on html "D Default Business Contacts People Marketing Workflows Campaigns Metrics & Even…" at bounding box center [594, 338] width 1189 height 676
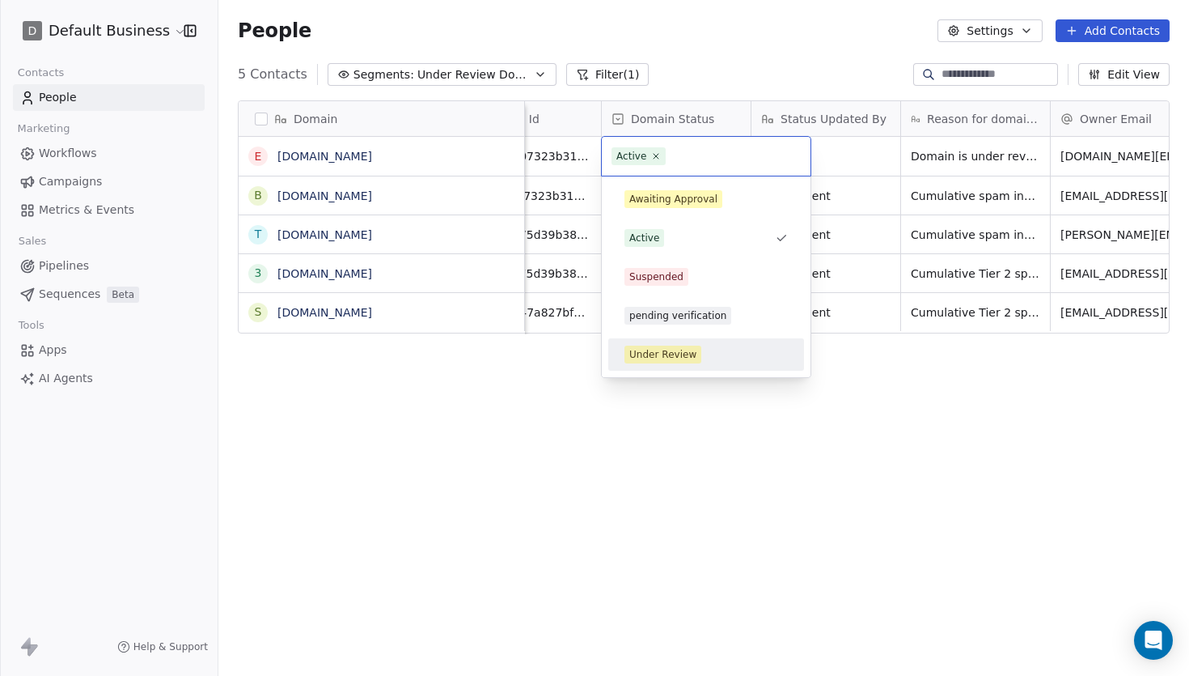
click at [688, 351] on div "Under Review" at bounding box center [662, 354] width 67 height 15
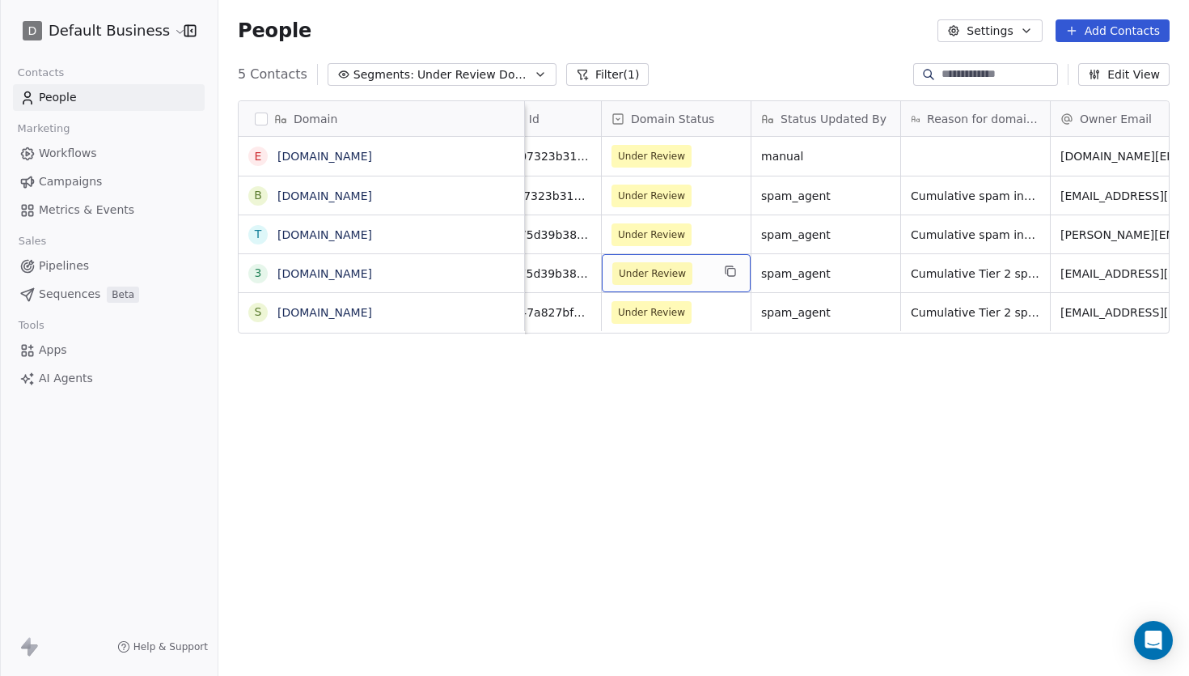
click at [663, 278] on span "Under Review" at bounding box center [652, 273] width 67 height 16
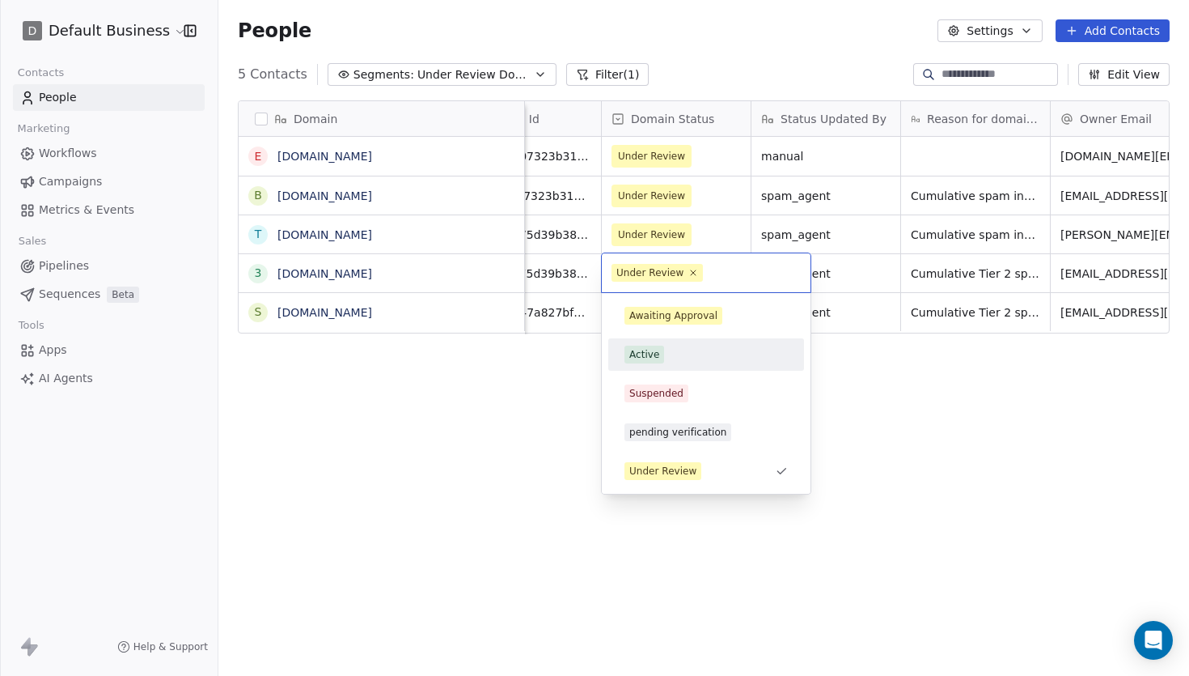
click at [708, 354] on div "Active" at bounding box center [706, 354] width 163 height 18
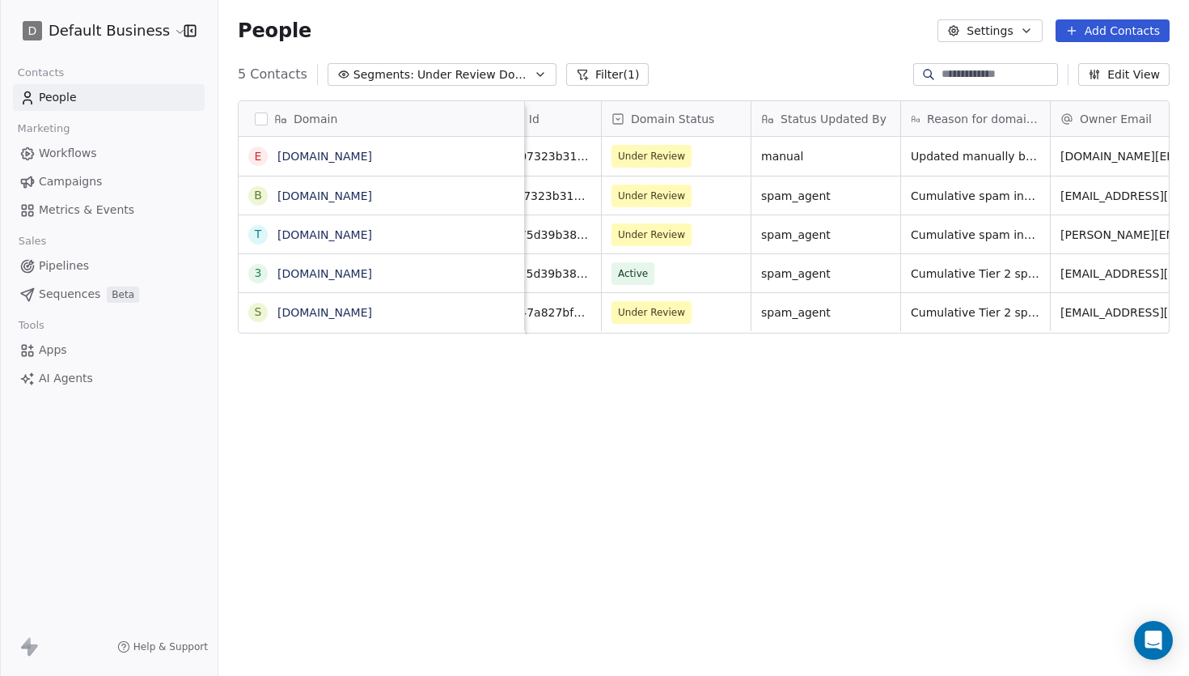
click at [952, 429] on div "Domain e [DOMAIN_NAME] b [DOMAIN_NAME] t [DOMAIN_NAME] 3 [DOMAIN_NAME] s [DOMAI…" at bounding box center [703, 384] width 971 height 595
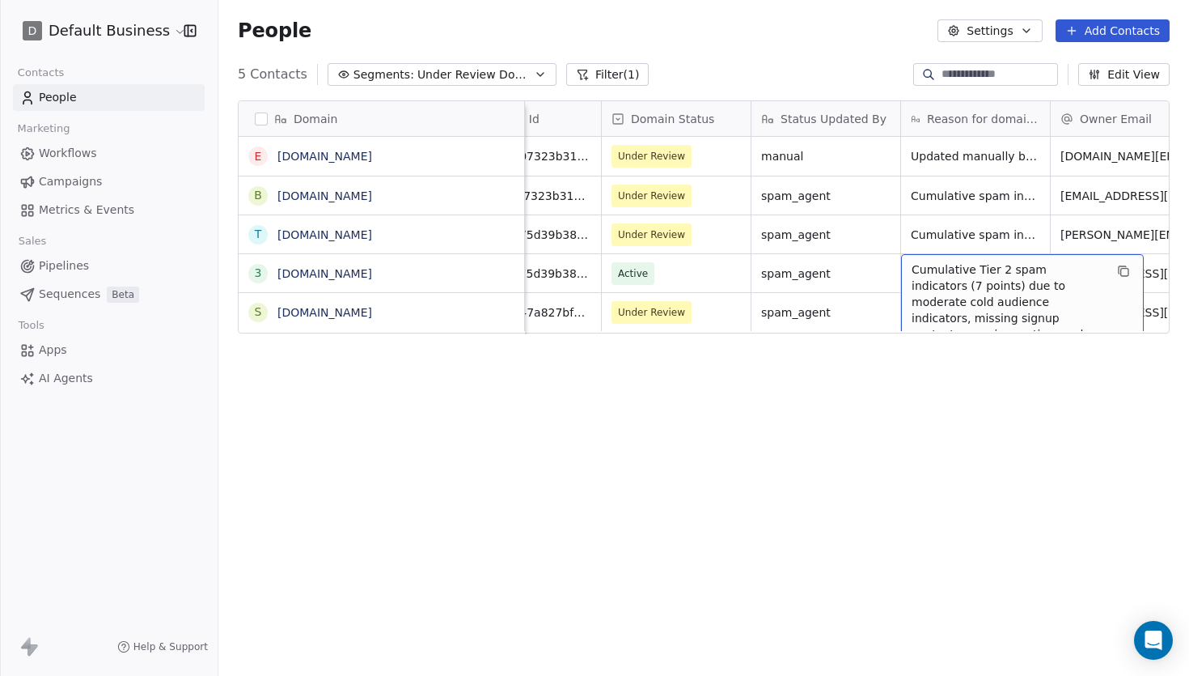
click at [988, 379] on div "Domain e [DOMAIN_NAME] b [DOMAIN_NAME] t [DOMAIN_NAME] 3 [DOMAIN_NAME] s [DOMAI…" at bounding box center [703, 384] width 971 height 595
click at [992, 269] on span "Cumulative Tier 2 spam indicators (7 points) due to moderate cold audience indi…" at bounding box center [1008, 309] width 193 height 97
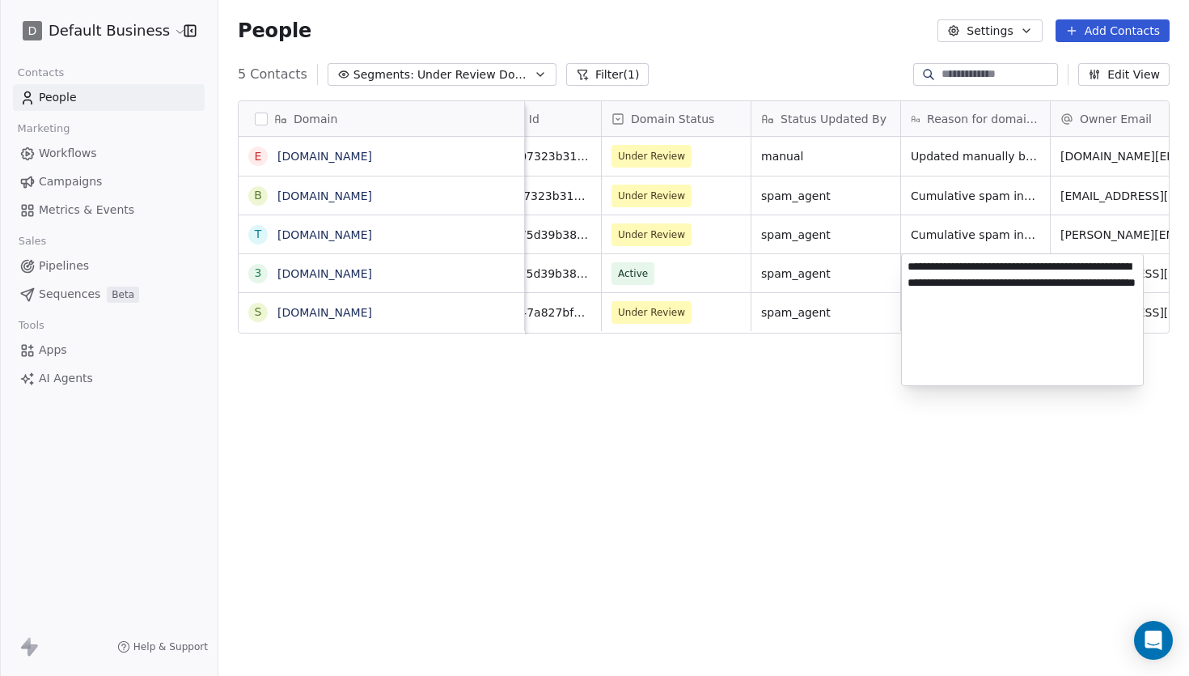
type textarea "**********"
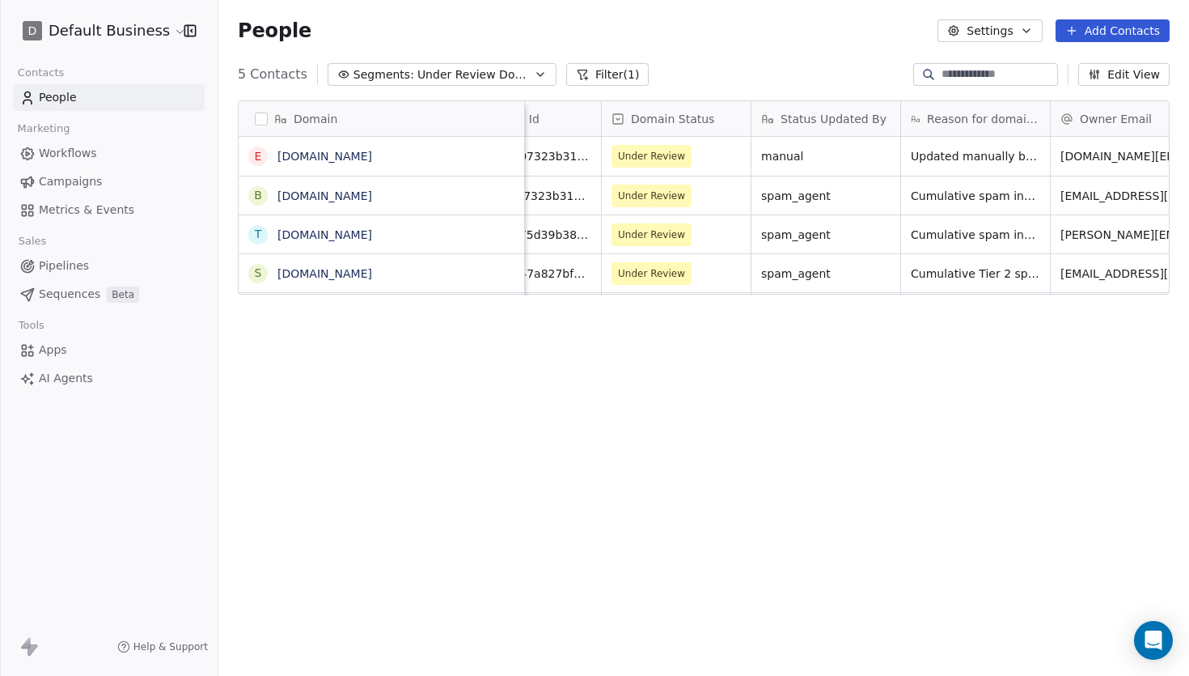
scroll to position [0, 222]
click at [944, 273] on span "Cumulative Tier 2 spam indicators including missing signup context, exaggerated…" at bounding box center [1009, 309] width 193 height 97
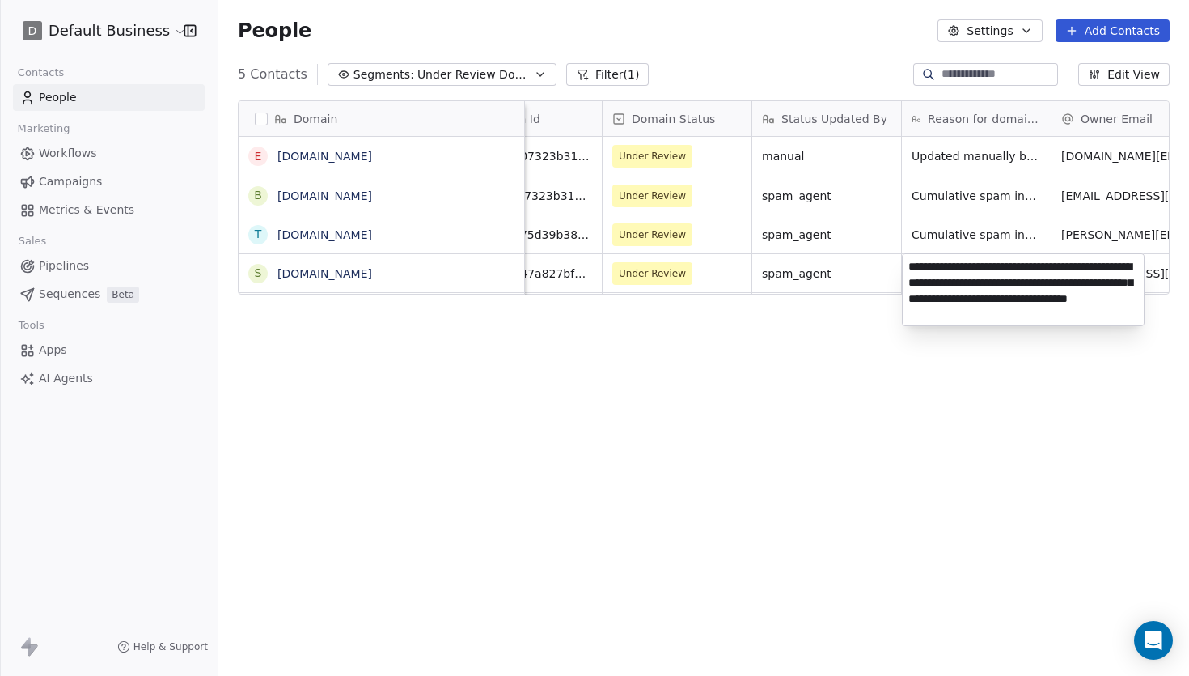
type textarea "**********"
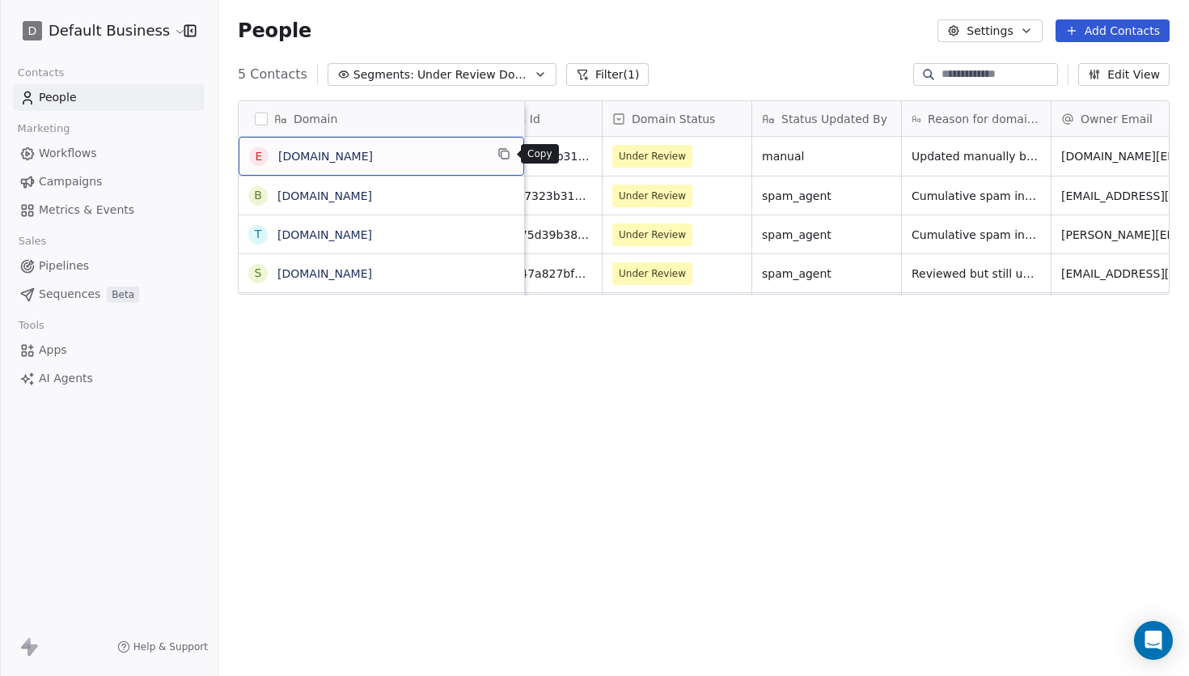
click at [498, 155] on icon "grid" at bounding box center [504, 153] width 13 height 13
